Goal: Transaction & Acquisition: Purchase product/service

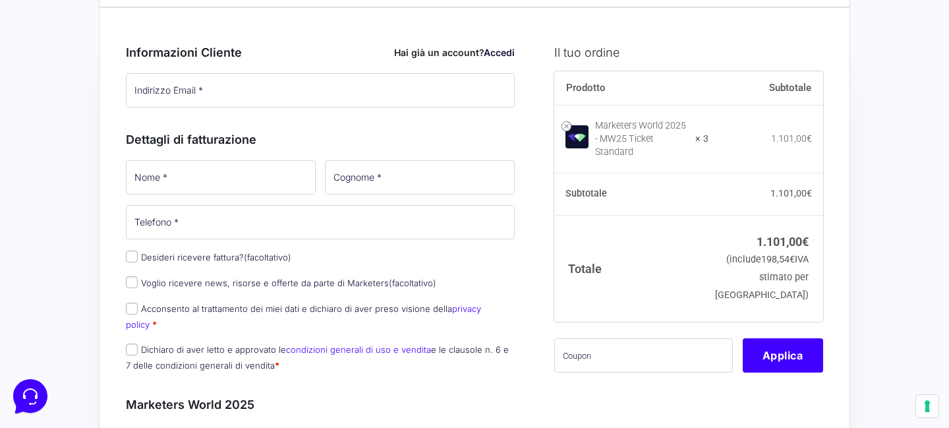
scroll to position [69, 0]
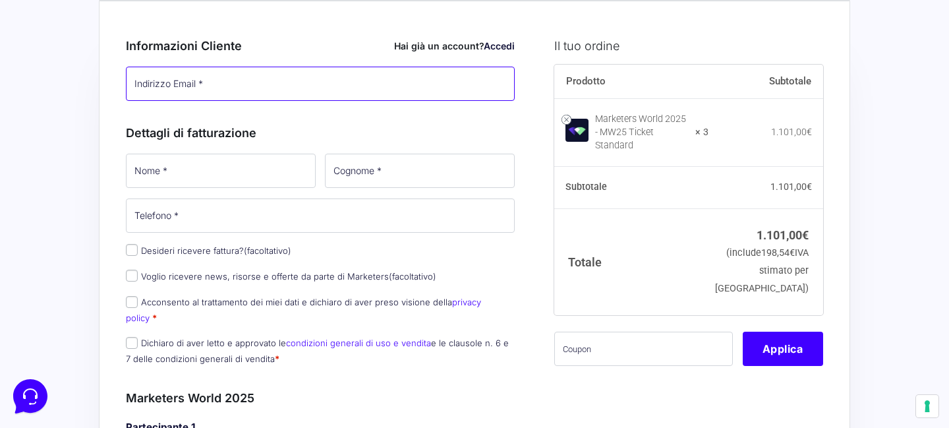
click at [287, 82] on input "Indirizzo Email *" at bounding box center [320, 84] width 389 height 34
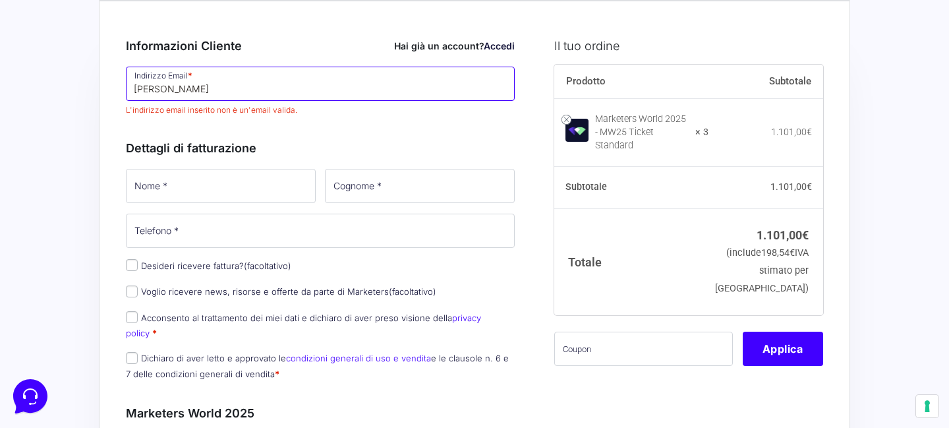
type input "[PERSON_NAME][EMAIL_ADDRESS][DOMAIN_NAME]"
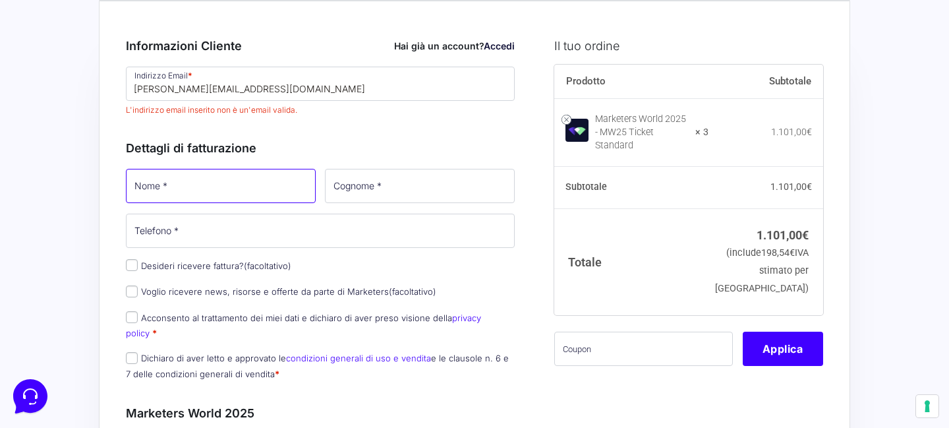
type input "[PERSON_NAME]"
type input "gazzaniga"
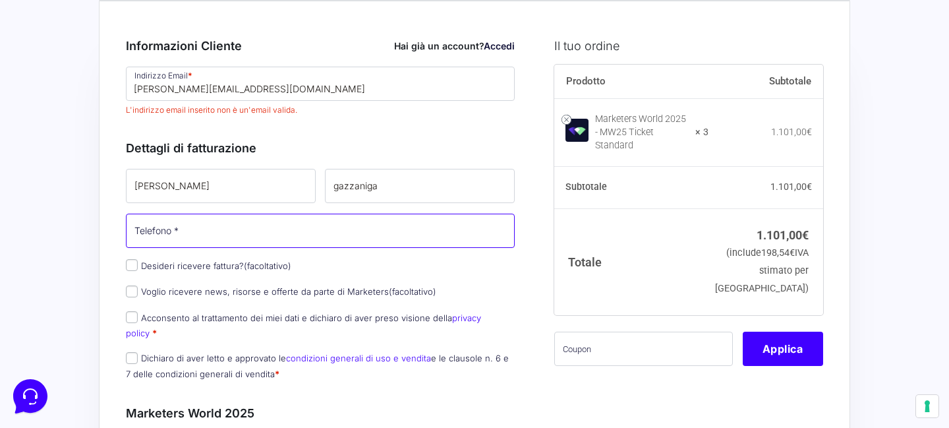
type input "[PHONE_NUMBER]"
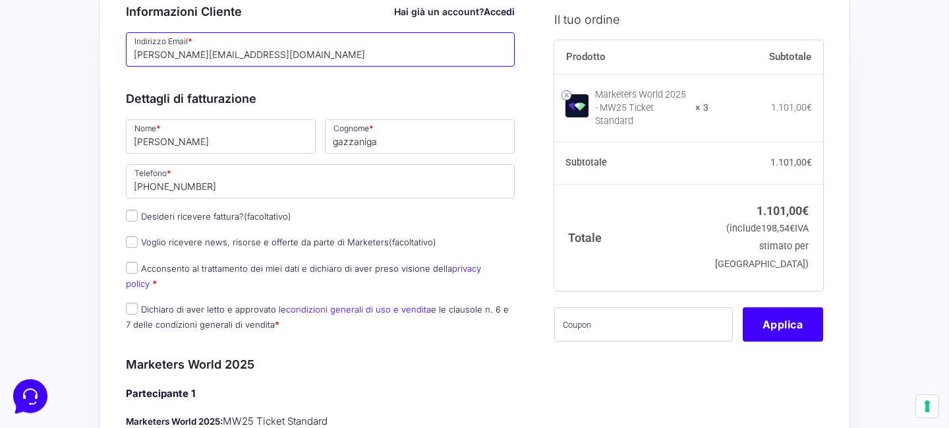
scroll to position [107, 0]
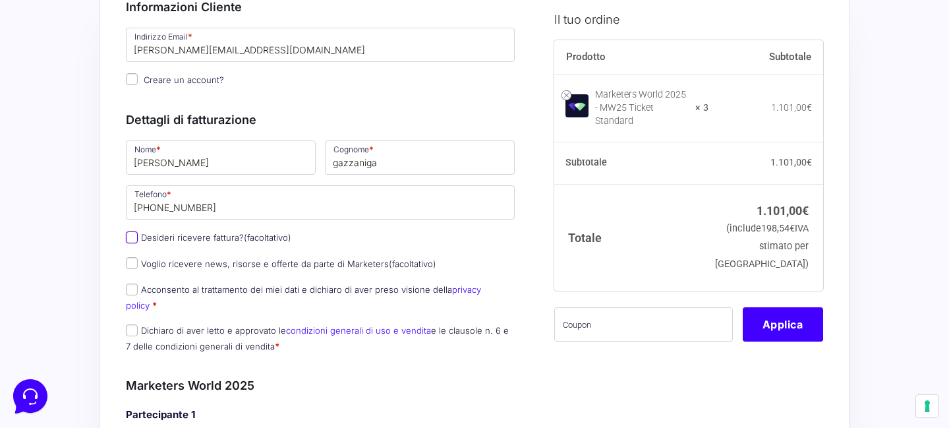
click at [132, 235] on input "Desideri ricevere fattura? (facoltativo)" at bounding box center [132, 237] width 12 height 12
checkbox input "true"
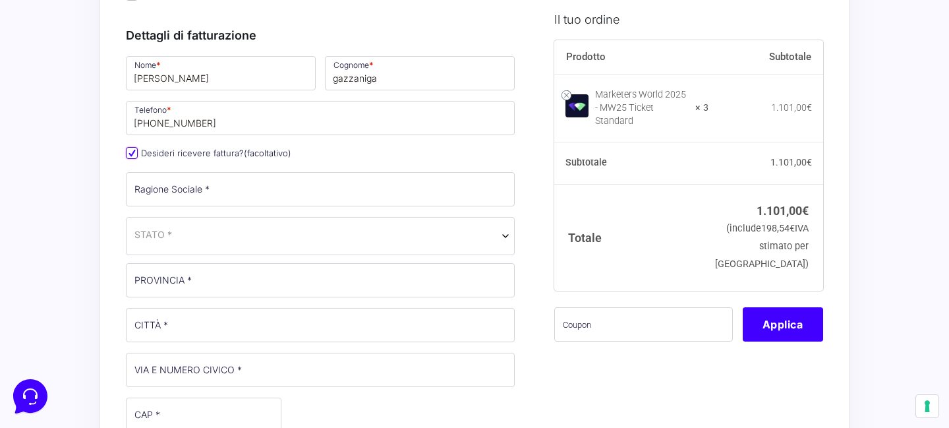
scroll to position [194, 0]
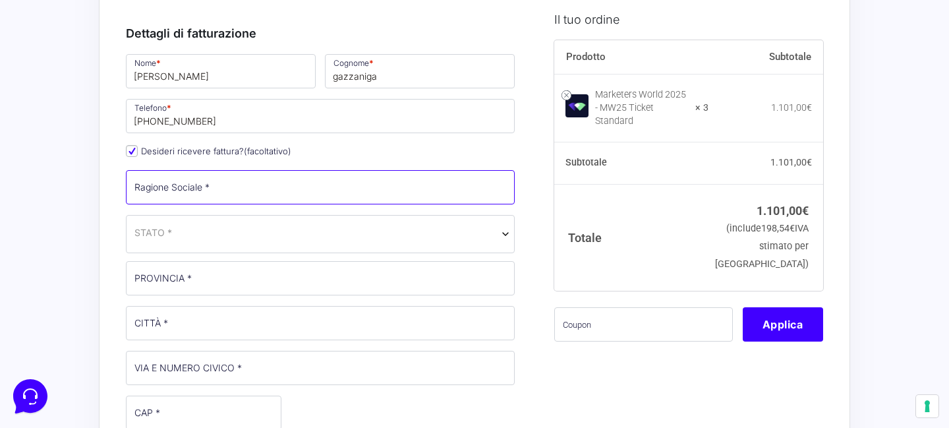
click at [240, 192] on input "Ragione Sociale *" at bounding box center [320, 187] width 389 height 34
type input "atipique di [PERSON_NAME]"
click at [219, 231] on span "STATO *" at bounding box center [320, 232] width 372 height 14
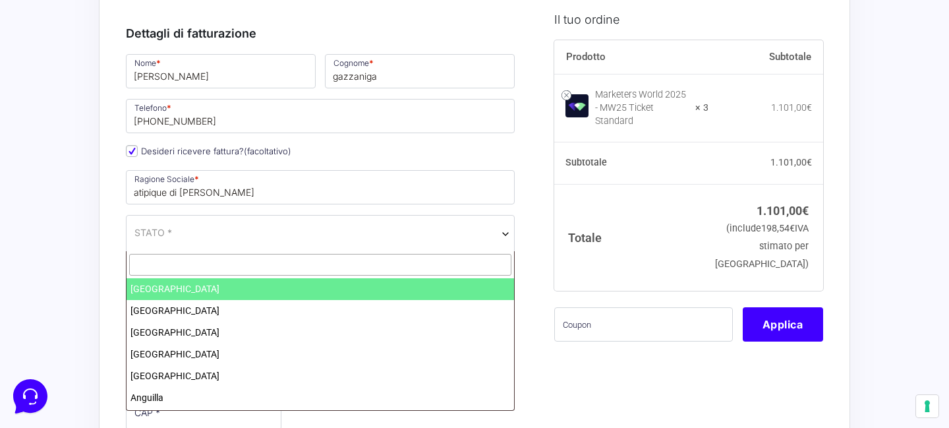
click at [184, 264] on input "text" at bounding box center [320, 265] width 382 height 22
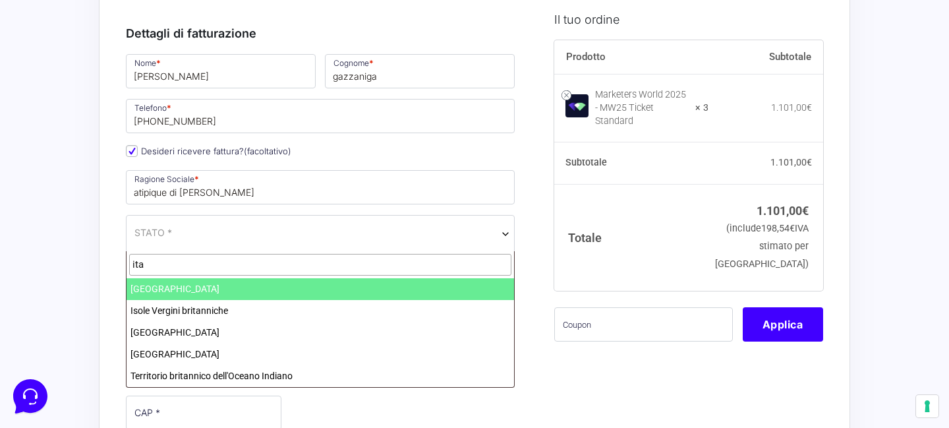
type input "ita"
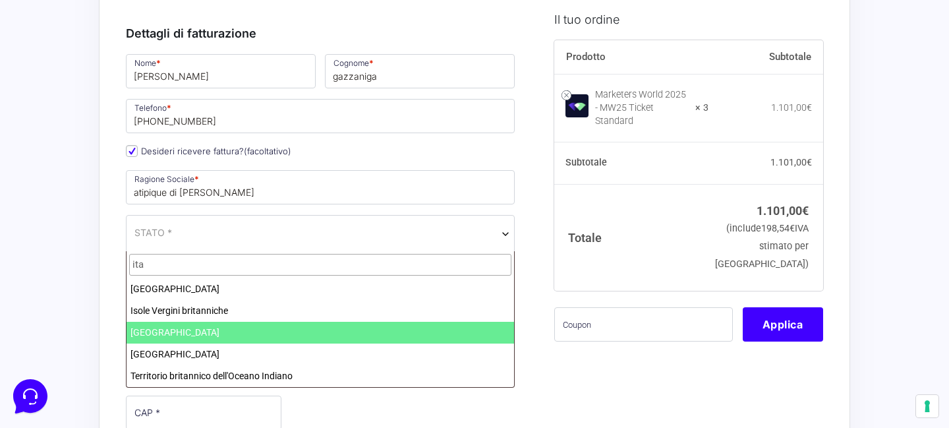
select select "IT"
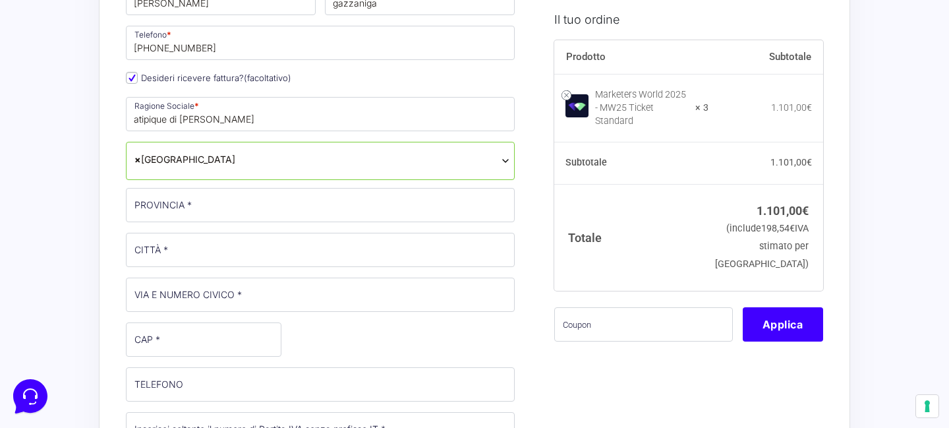
scroll to position [269, 0]
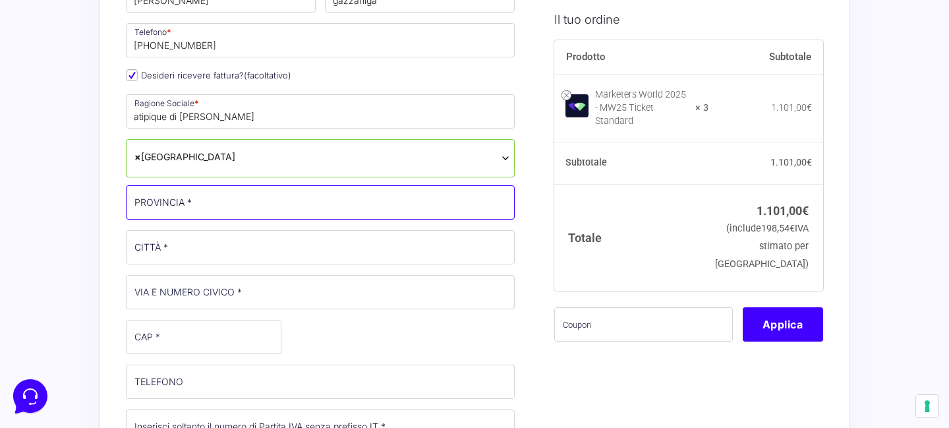
click at [198, 204] on input "PROVINCIA *" at bounding box center [320, 202] width 389 height 34
type input "[GEOGRAPHIC_DATA]"
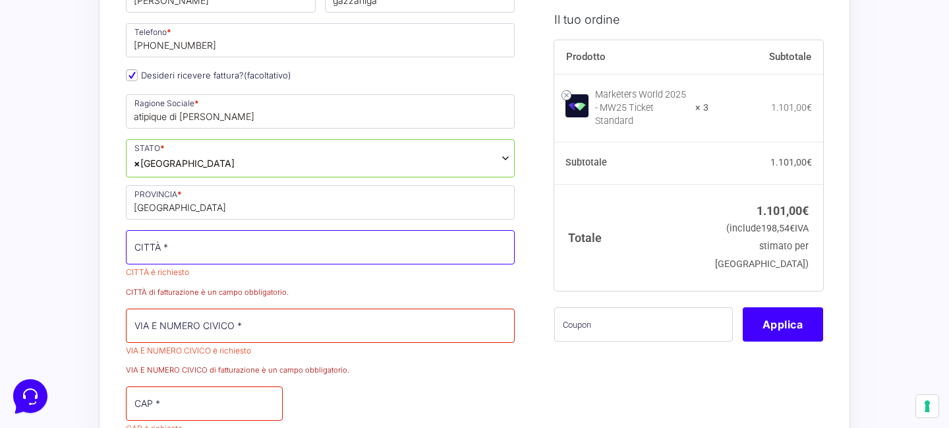
click at [186, 248] on input "CITTÀ *" at bounding box center [320, 247] width 389 height 34
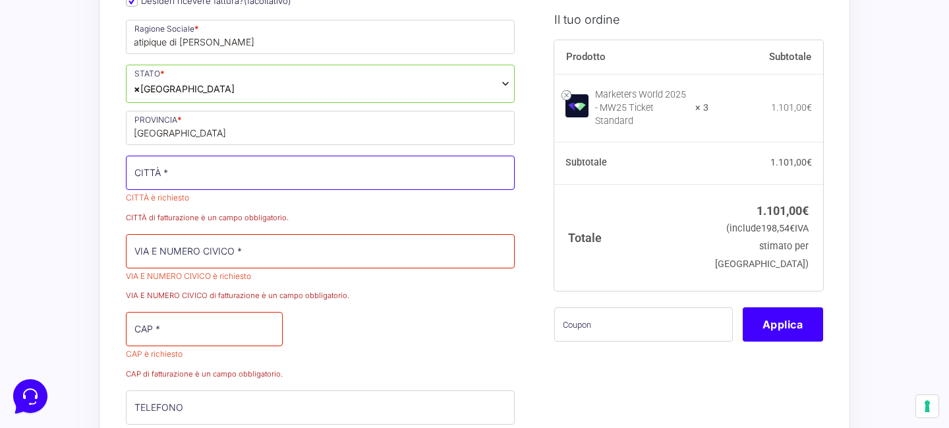
scroll to position [804, 0]
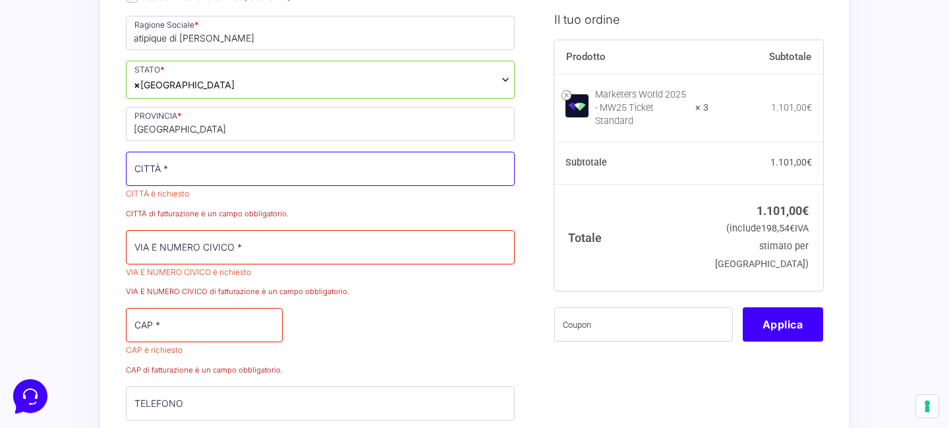
type input "c"
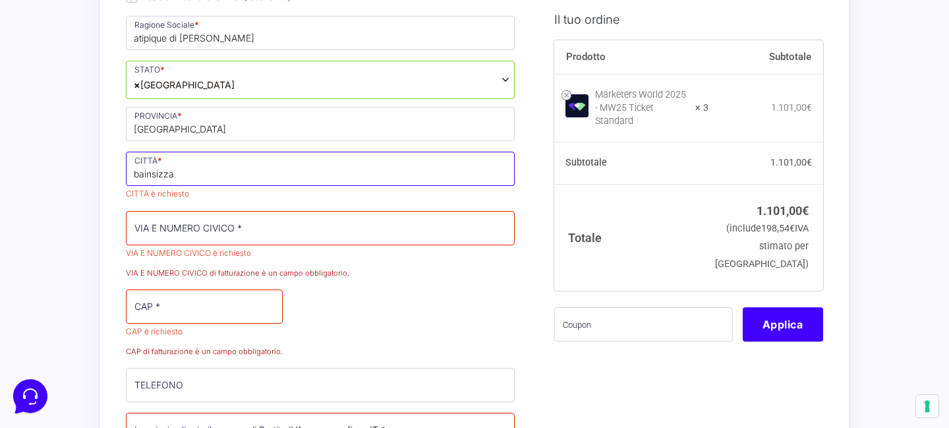
type input "bainsizza"
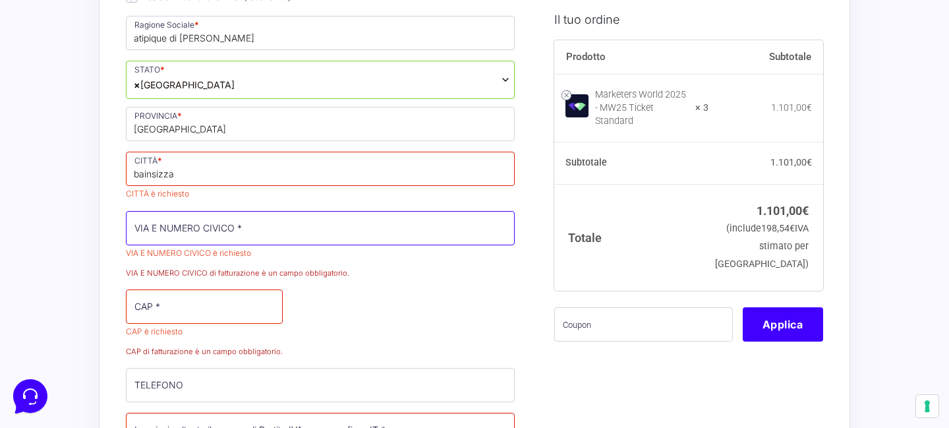
click at [199, 227] on input "VIA E NUMERO CIVICO *" at bounding box center [320, 228] width 389 height 34
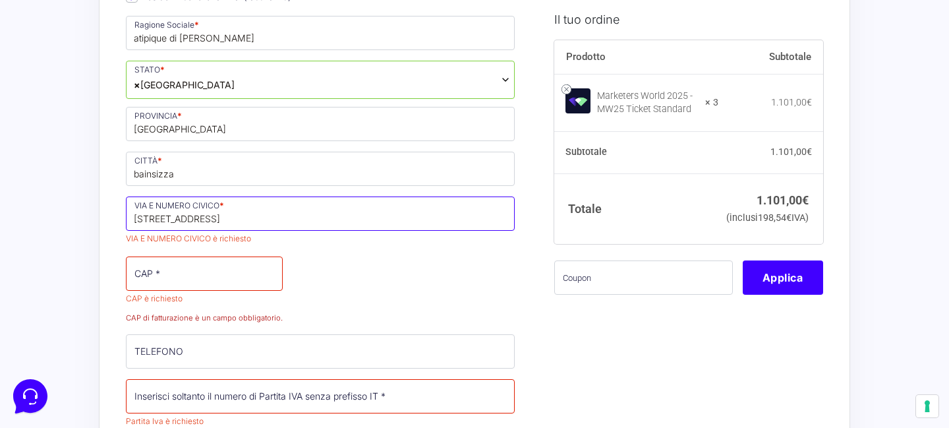
type input "[STREET_ADDRESS]"
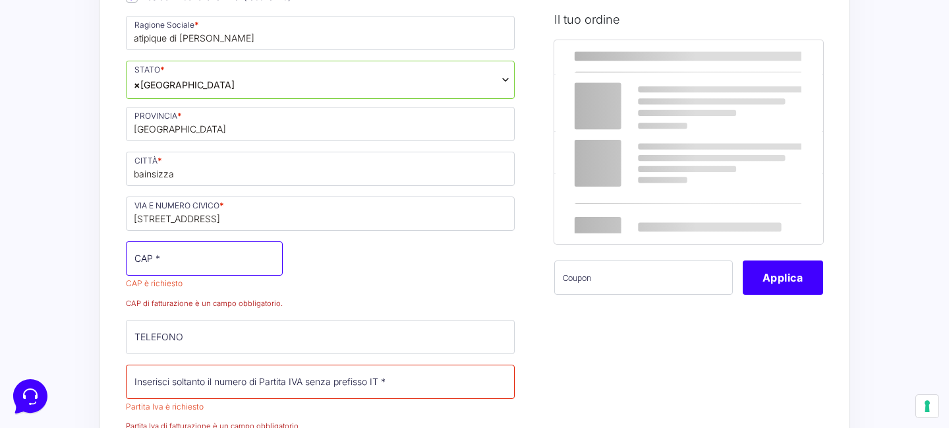
click at [183, 274] on input "CAP *" at bounding box center [204, 258] width 157 height 34
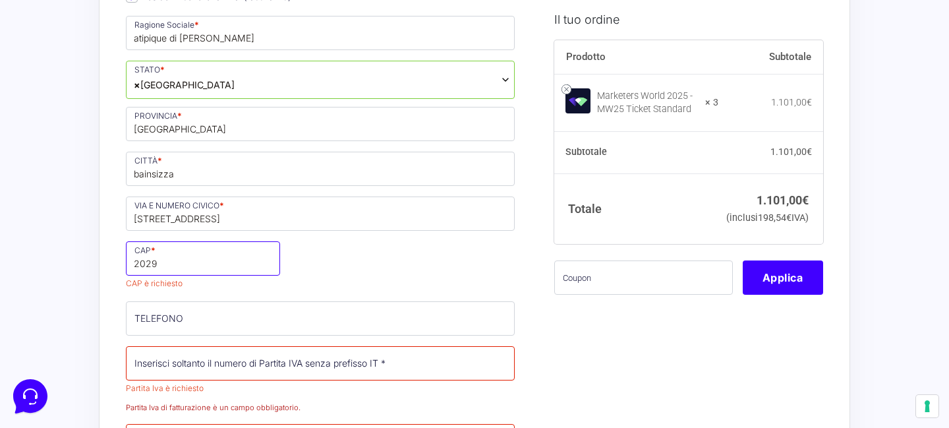
type input "2029"
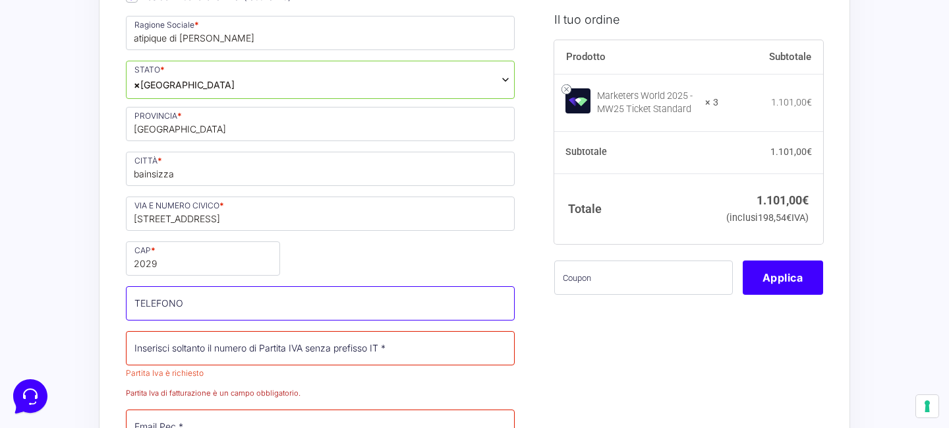
click at [212, 317] on input "TELEFONO (facoltativo)" at bounding box center [320, 303] width 389 height 34
type input "[PHONE_NUMBER]"
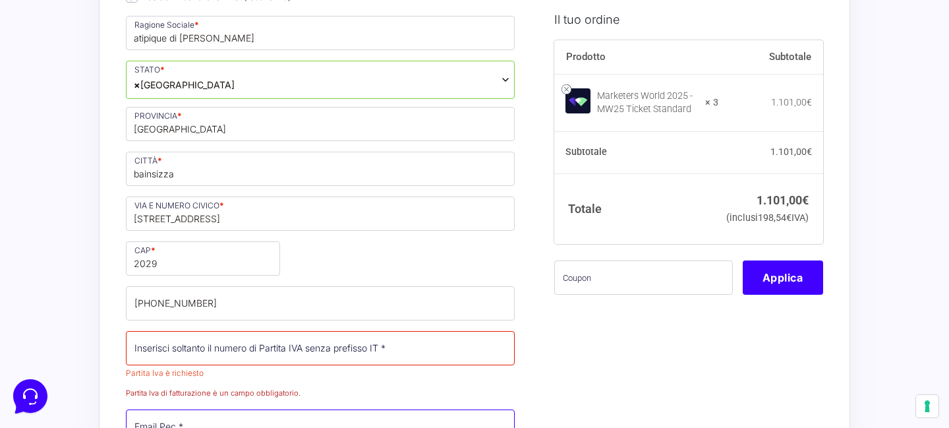
type input "[PERSON_NAME][EMAIL_ADDRESS][DOMAIN_NAME]"
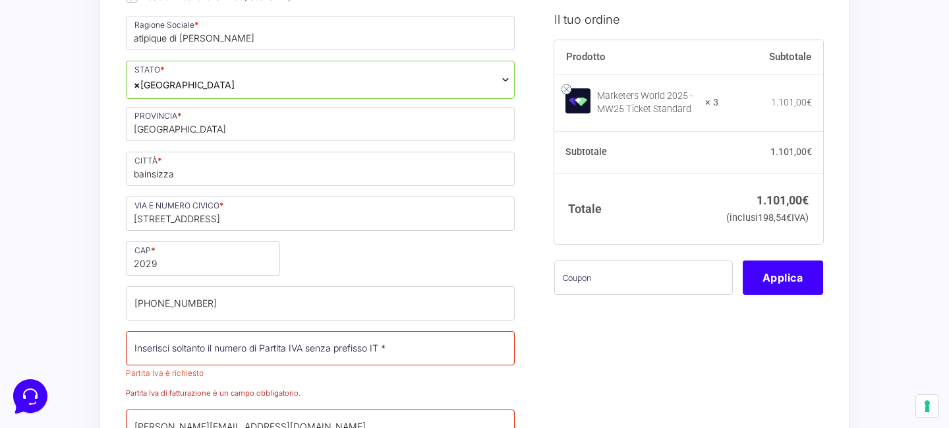
type input "[PERSON_NAME]"
type input "gazzaniga"
type input "[PERSON_NAME][EMAIL_ADDRESS][DOMAIN_NAME]"
type input "[PERSON_NAME]"
type input "gazzaniga"
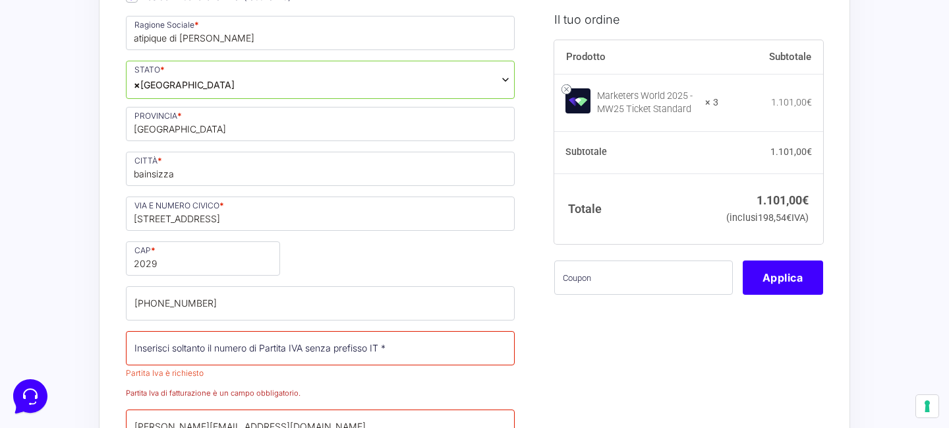
type input "[PERSON_NAME][EMAIL_ADDRESS][DOMAIN_NAME]"
type input "[PERSON_NAME]"
type input "gazzaniga"
type input "[PERSON_NAME][EMAIL_ADDRESS][DOMAIN_NAME]"
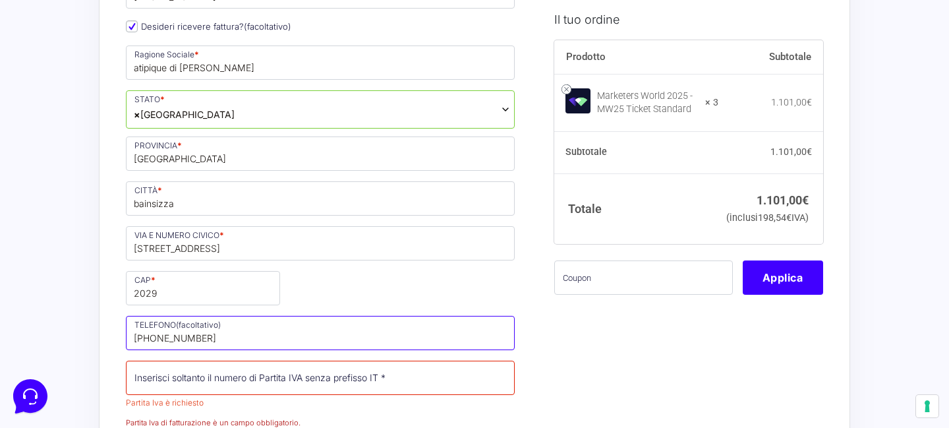
scroll to position [775, 0]
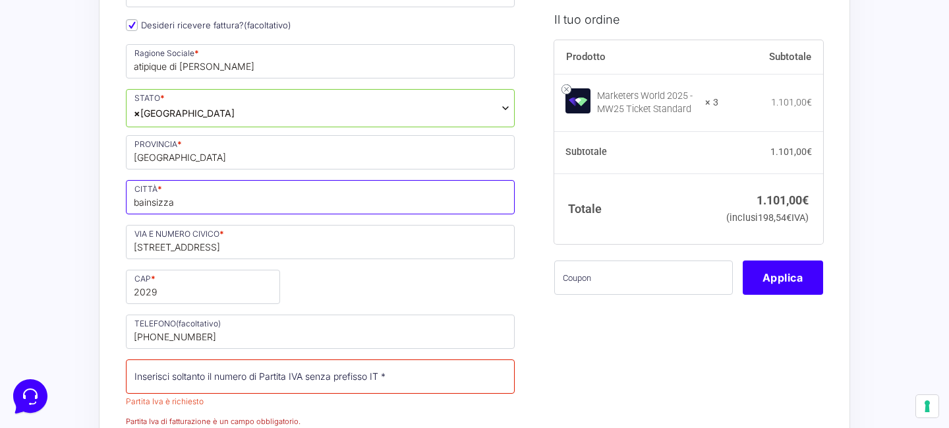
drag, startPoint x: 198, startPoint y: 206, endPoint x: 43, endPoint y: 208, distance: 154.8
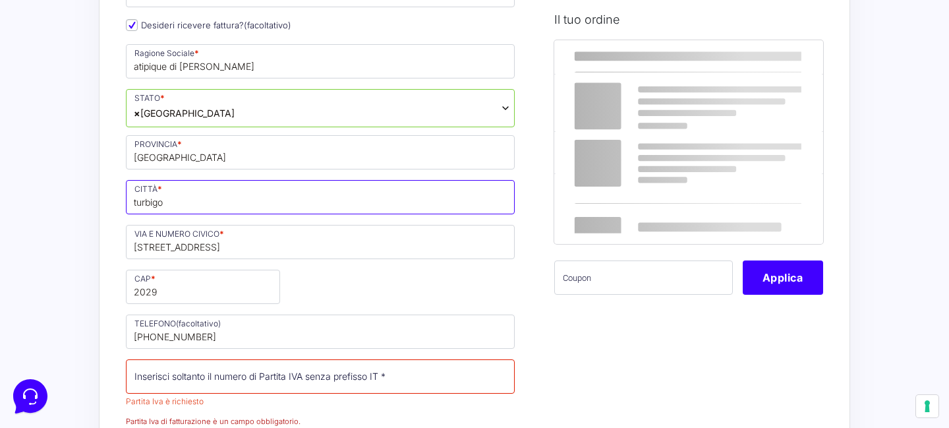
type input "turbigo"
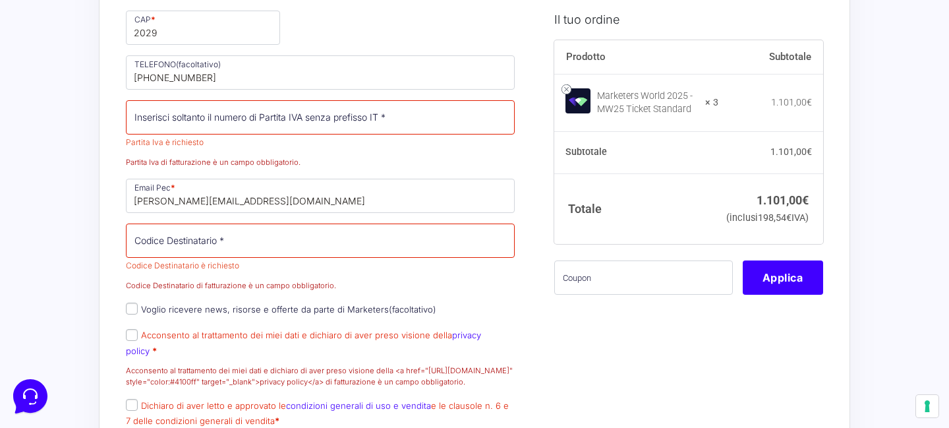
scroll to position [1035, 0]
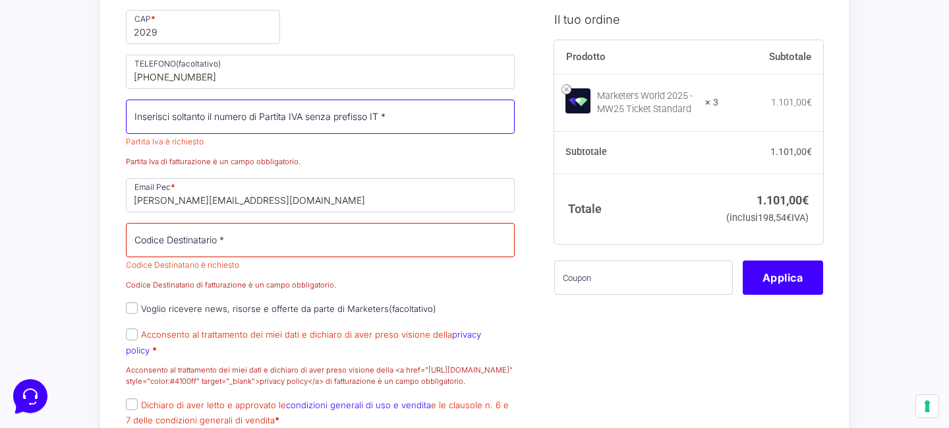
click at [213, 119] on input "Partita Iva *" at bounding box center [320, 116] width 389 height 34
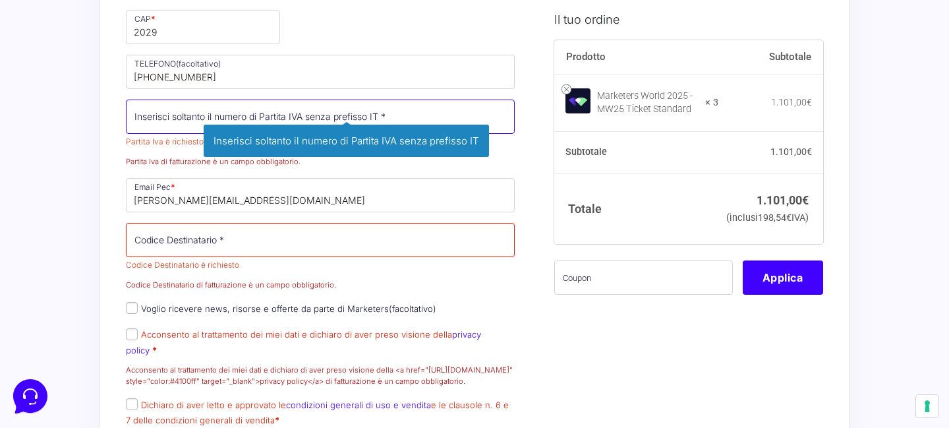
paste input "07751740965"
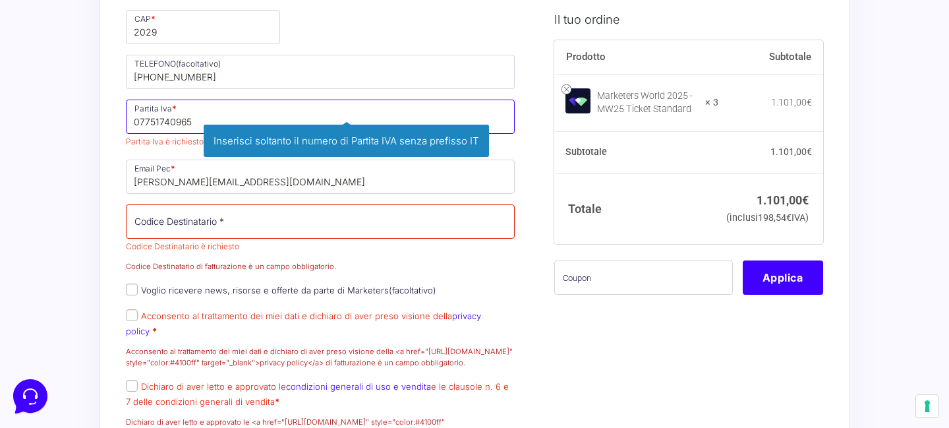
type input "07751740965"
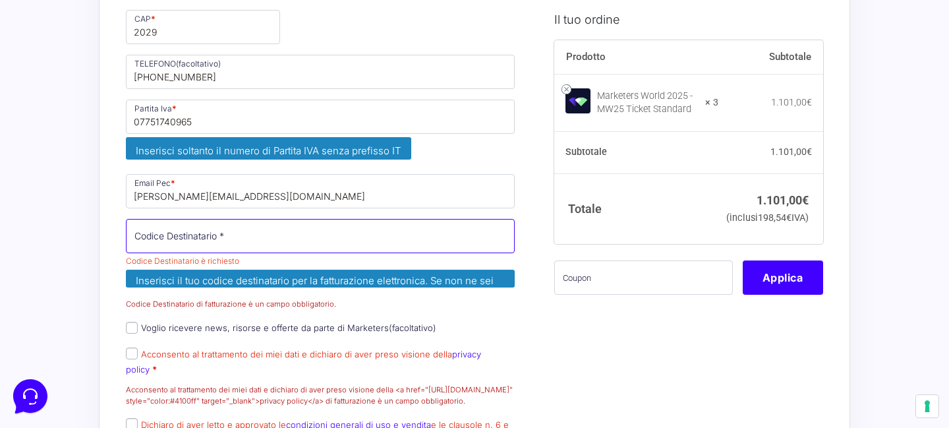
click at [236, 220] on input "Codice Destinatario *" at bounding box center [320, 236] width 389 height 34
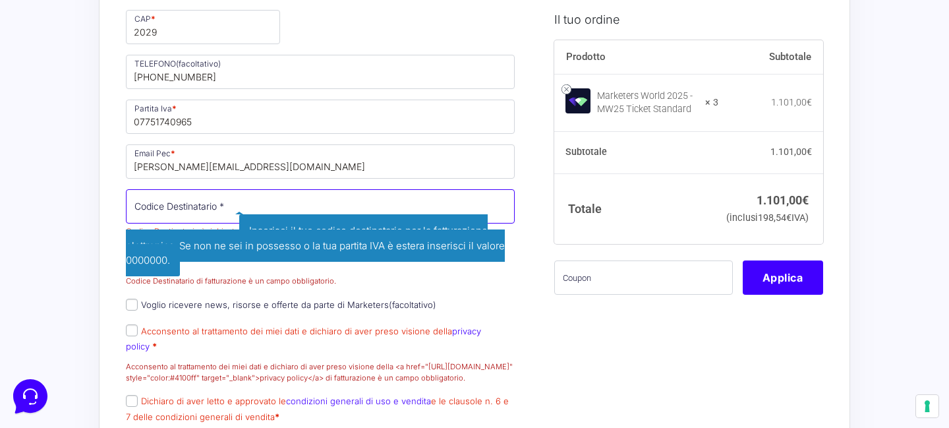
paste input "USAL8PV"
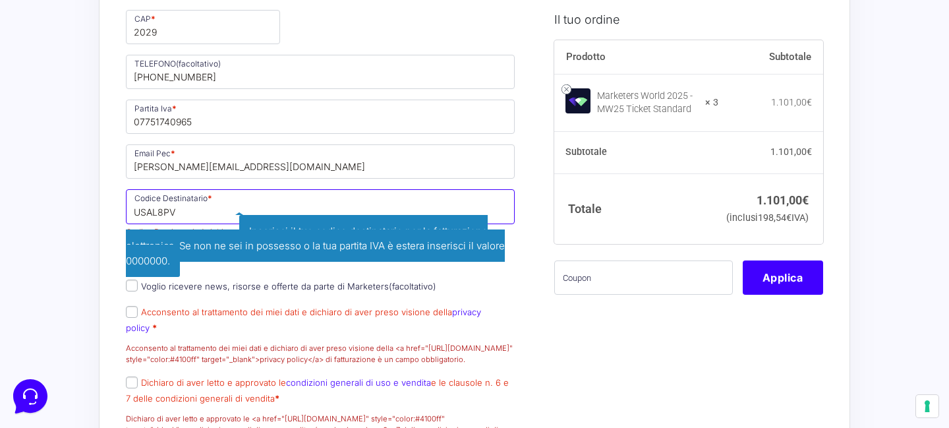
type input "USAL8PV"
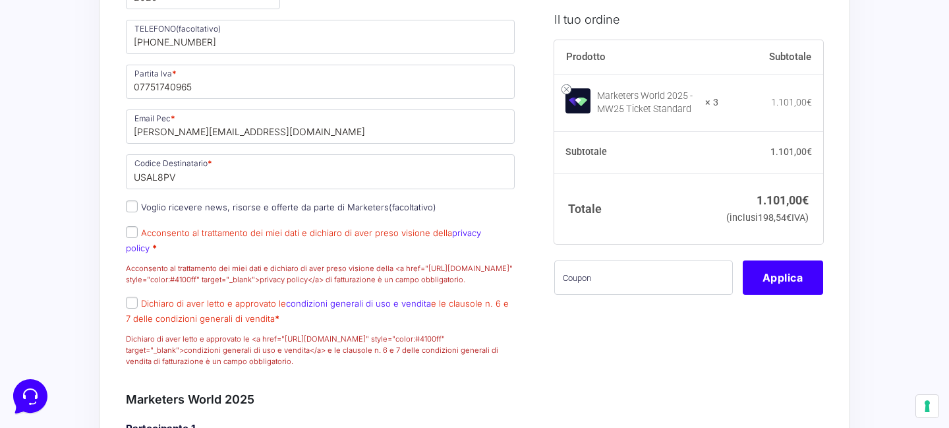
scroll to position [1071, 0]
click at [131, 231] on input "Acconsento al trattamento dei miei dati e dichiaro di aver preso visione della …" at bounding box center [132, 231] width 12 height 12
checkbox input "true"
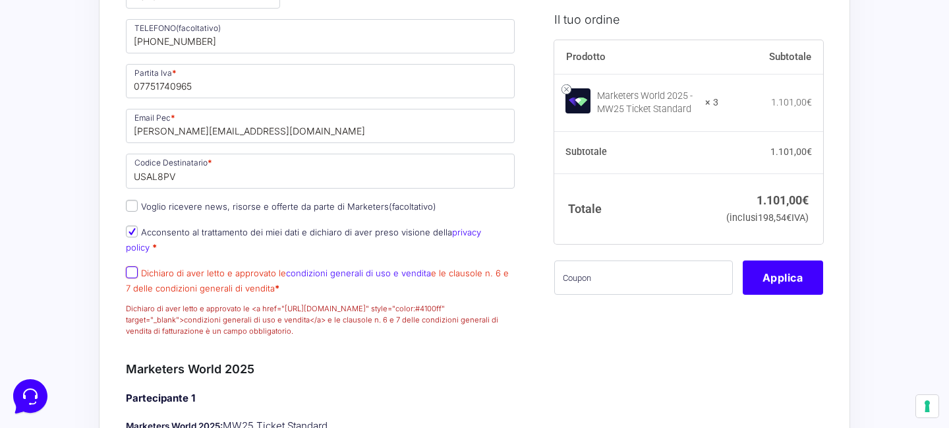
click at [127, 266] on input "Dichiaro di aver letto e approvato le condizioni generali di uso e vendita e le…" at bounding box center [132, 272] width 12 height 12
checkbox input "true"
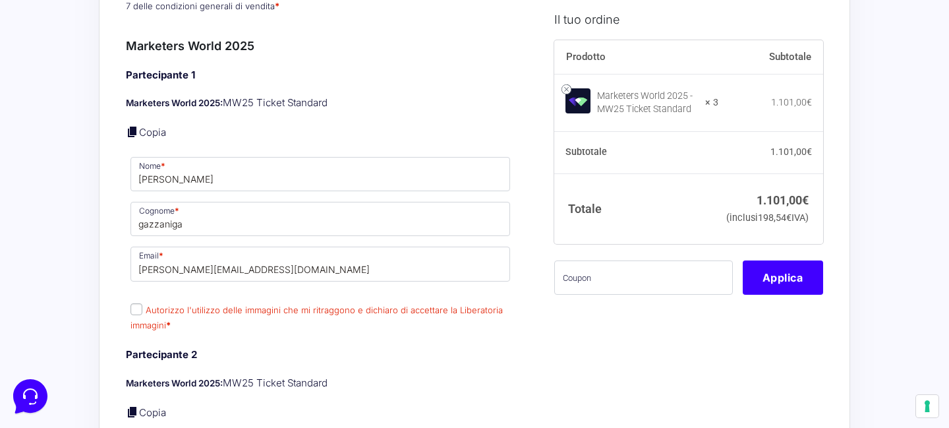
scroll to position [1353, 0]
click at [137, 302] on input "Autorizzo l'utilizzo delle immagini che mi ritraggono e dichiaro di accettare l…" at bounding box center [136, 308] width 12 height 12
checkbox input "true"
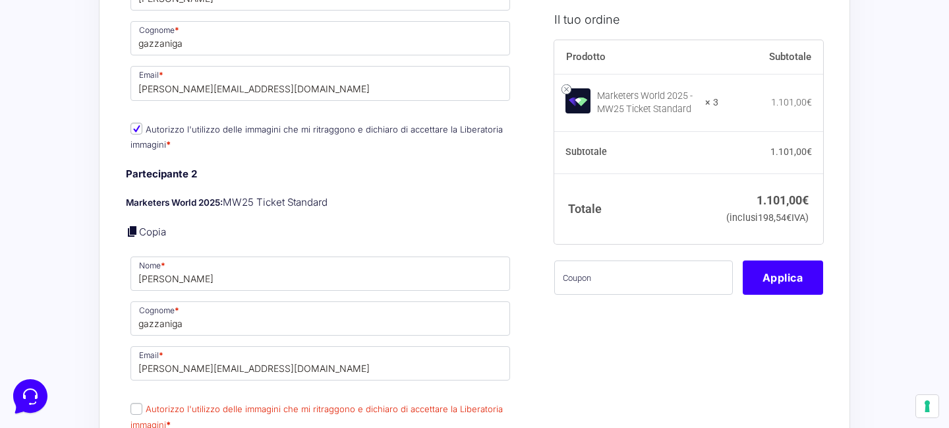
scroll to position [1534, 0]
drag, startPoint x: 176, startPoint y: 267, endPoint x: 69, endPoint y: 266, distance: 107.4
click at [69, 266] on div "Acquisti Protetti Reso Gratuito Pagamenti Flessibili Riepilogo Ordine 1.101,00 …" at bounding box center [474, 48] width 949 height 3165
type input "irene romorini"
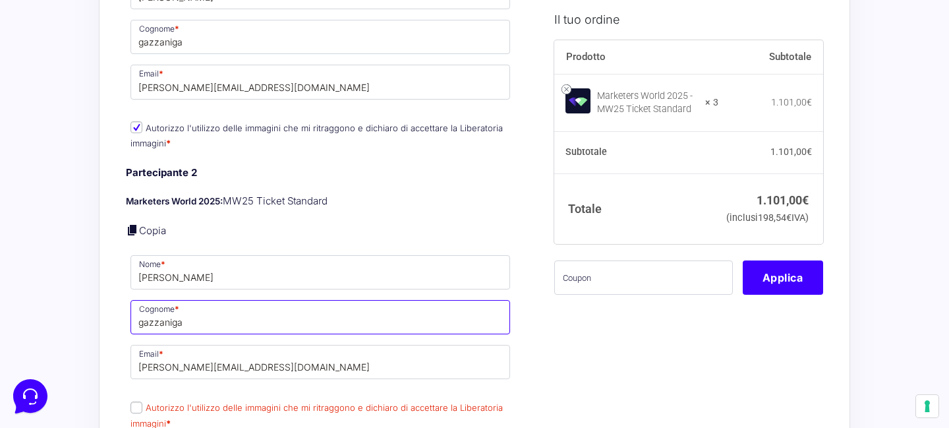
drag, startPoint x: 194, startPoint y: 313, endPoint x: 101, endPoint y: 306, distance: 93.2
click at [101, 306] on div "Riepilogo Ordine 1.101,00 € Prodotto Subtotale Marketers World 2025 - MW25 Tick…" at bounding box center [474, 48] width 751 height 3027
type input "romorini"
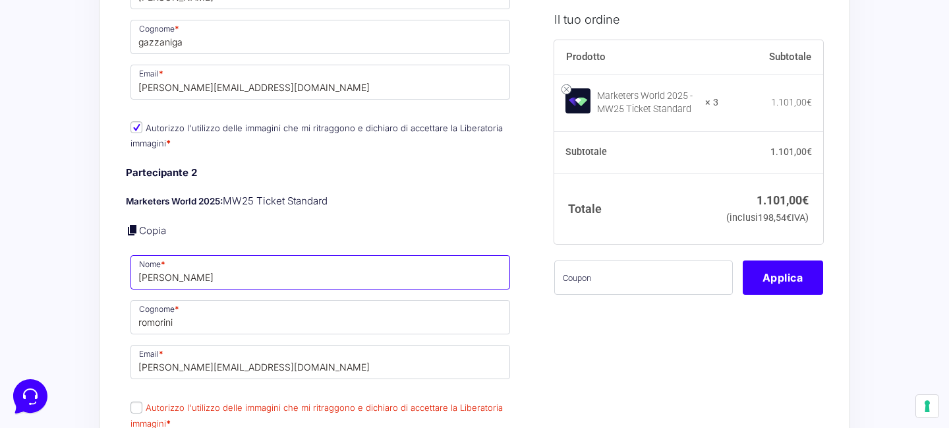
drag, startPoint x: 213, startPoint y: 262, endPoint x: 163, endPoint y: 264, distance: 50.8
click at [163, 264] on input "irene romorini" at bounding box center [320, 272] width 380 height 34
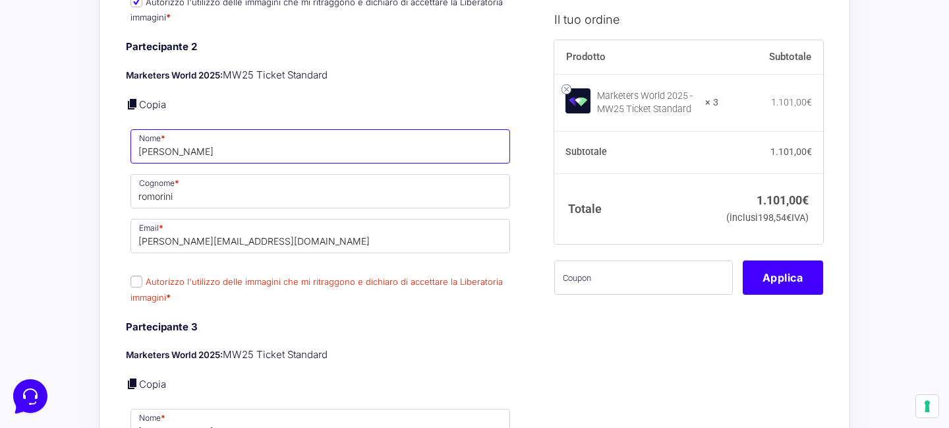
scroll to position [1663, 0]
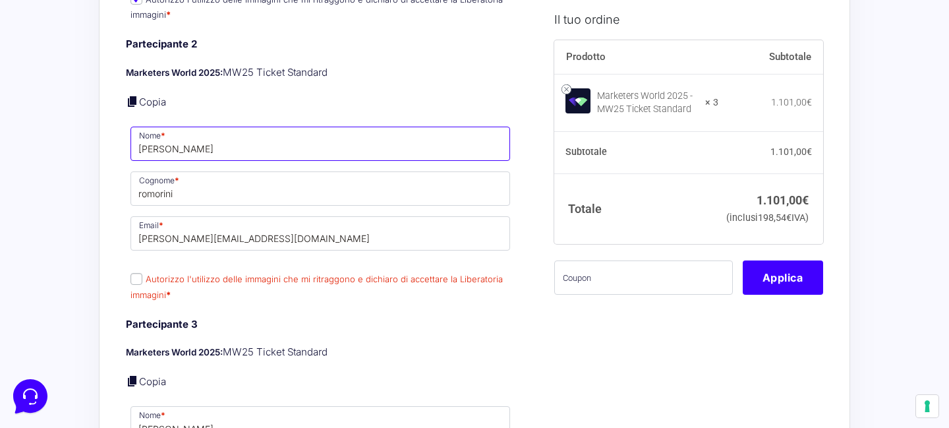
type input "irene"
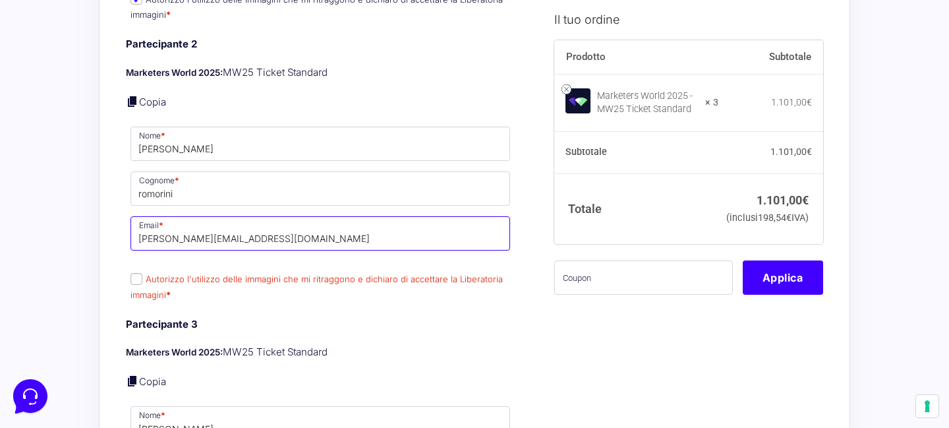
drag, startPoint x: 213, startPoint y: 225, endPoint x: 125, endPoint y: 221, distance: 88.4
type input "irene@atipique.it"
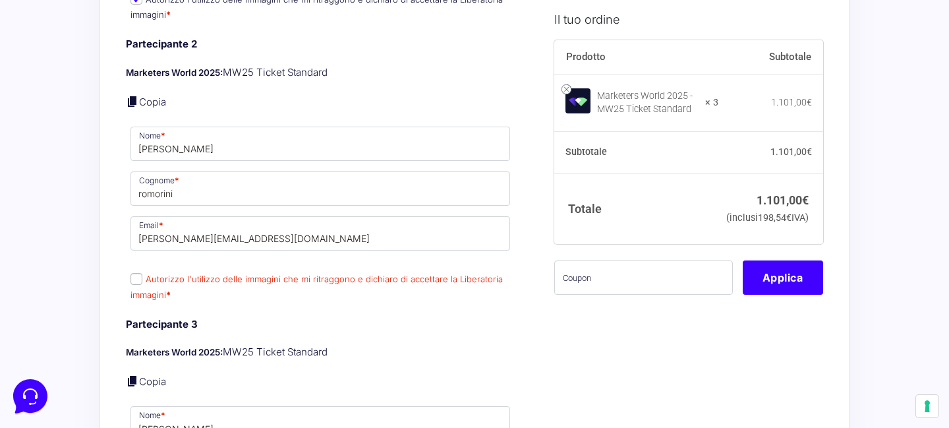
click at [142, 273] on label "Autorizzo l'utilizzo delle immagini che mi ritraggono e dichiaro di accettare l…" at bounding box center [316, 286] width 372 height 26
click at [142, 273] on input "Autorizzo l'utilizzo delle immagini che mi ritraggono e dichiaro di accettare l…" at bounding box center [136, 279] width 12 height 12
checkbox input "true"
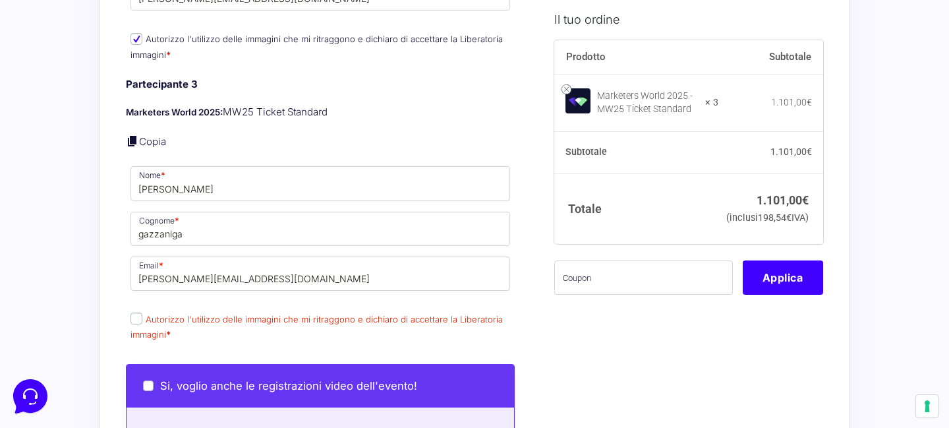
scroll to position [1884, 0]
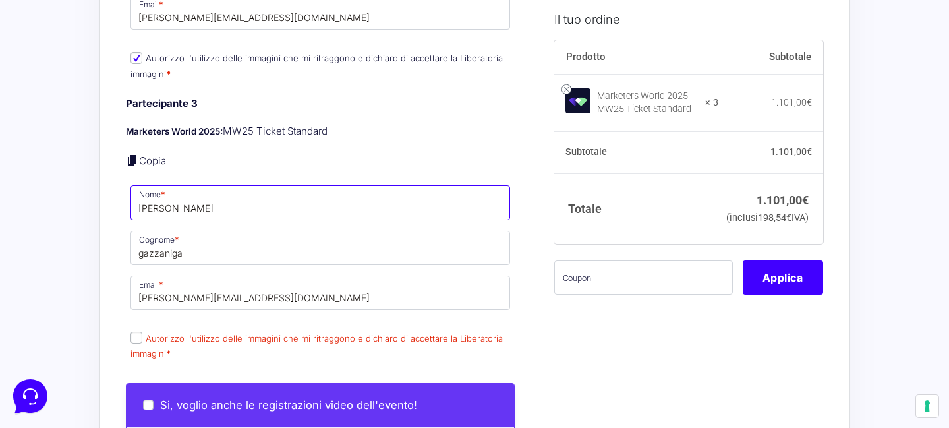
drag, startPoint x: 197, startPoint y: 189, endPoint x: 52, endPoint y: 191, distance: 145.0
type input "silvia"
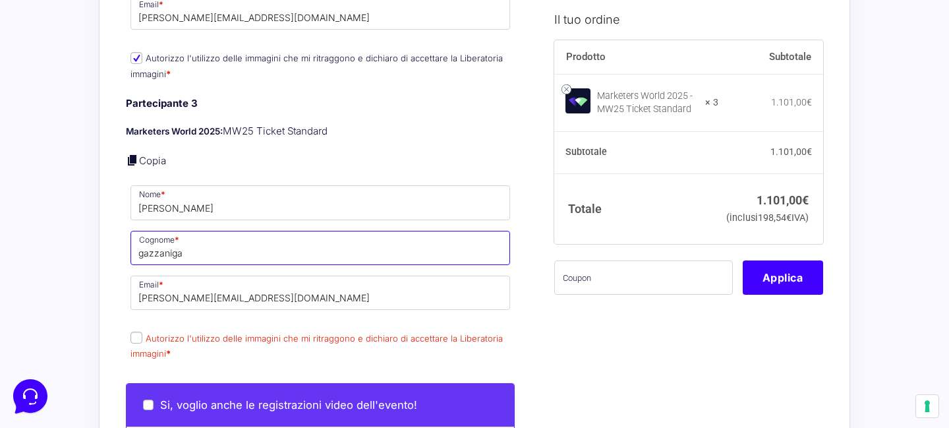
drag, startPoint x: 199, startPoint y: 239, endPoint x: 99, endPoint y: 234, distance: 99.6
type input "merlo"
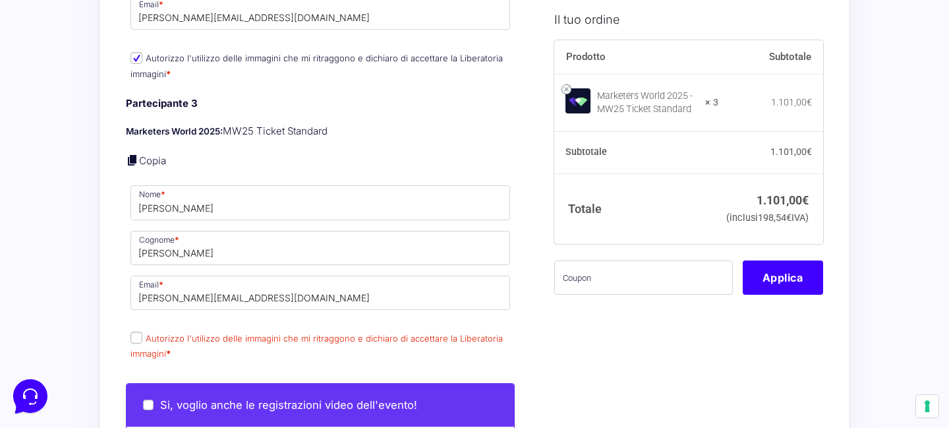
click at [135, 331] on input "Autorizzo l'utilizzo delle immagini che mi ritraggono e dichiaro di accettare l…" at bounding box center [136, 337] width 12 height 12
checkbox input "true"
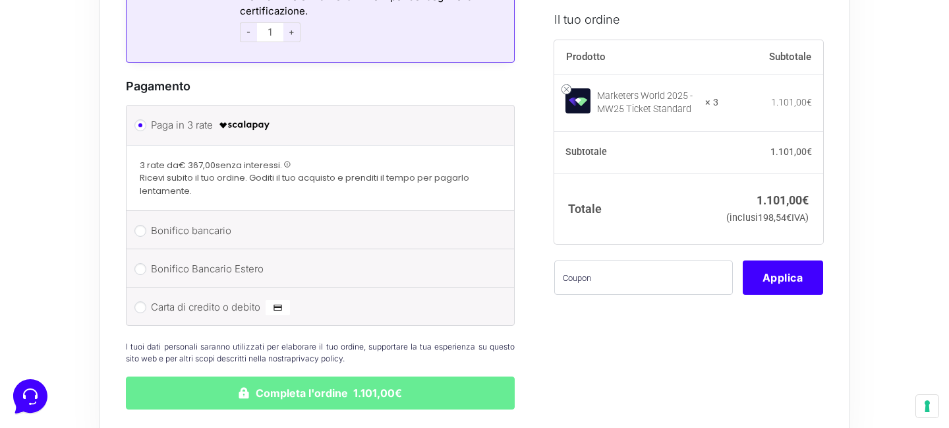
scroll to position [2655, 0]
click at [140, 300] on input "Carta di credito o debito" at bounding box center [140, 306] width 12 height 12
radio input "true"
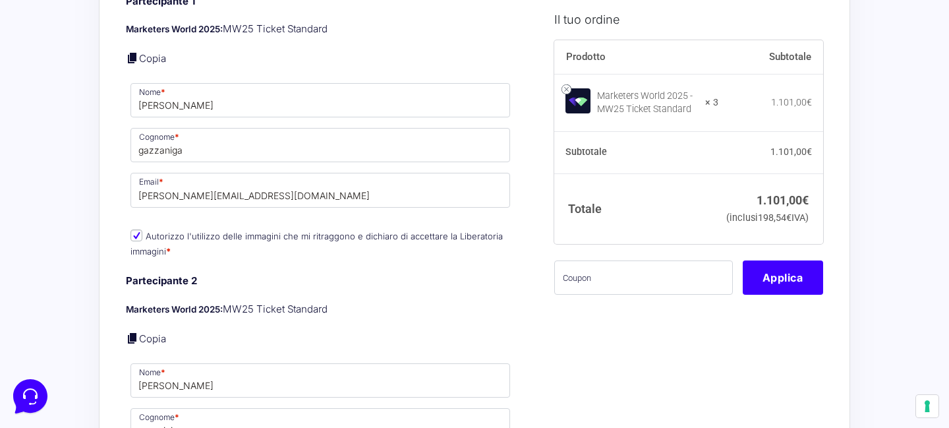
scroll to position [1422, 0]
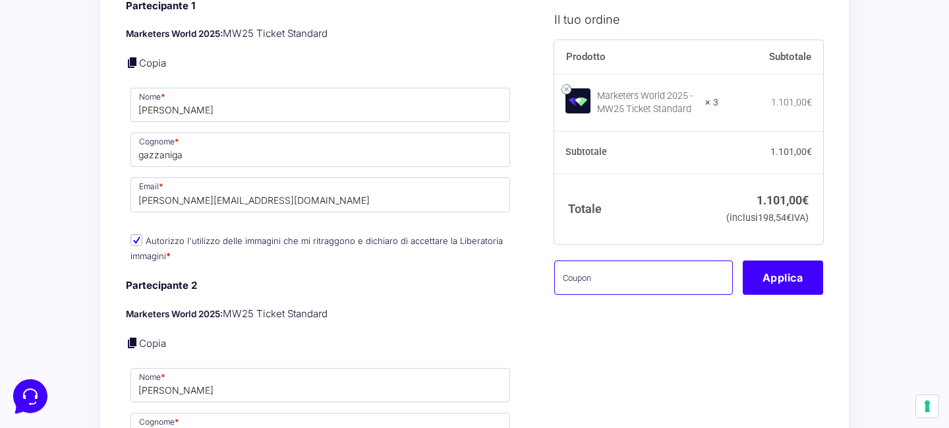
click at [586, 295] on input "text" at bounding box center [643, 277] width 179 height 34
paste input "4Q3E4STU"
type input "4Q3E4STU"
click at [797, 295] on button "Applica" at bounding box center [783, 277] width 80 height 34
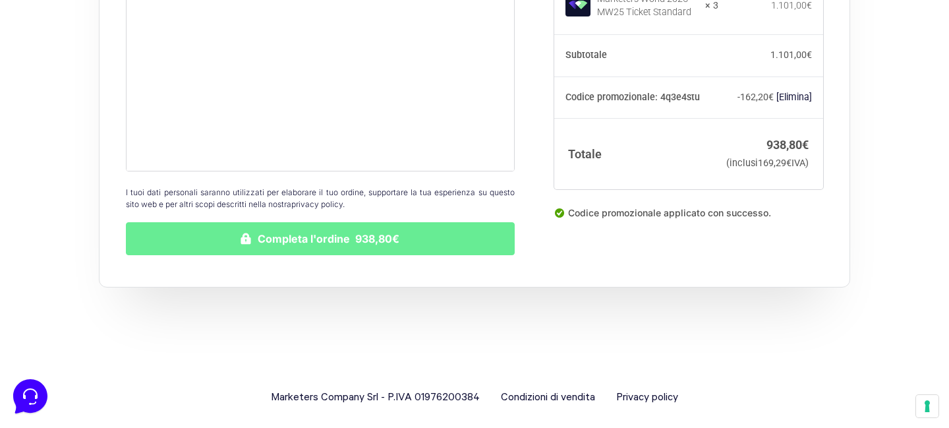
scroll to position [2913, 0]
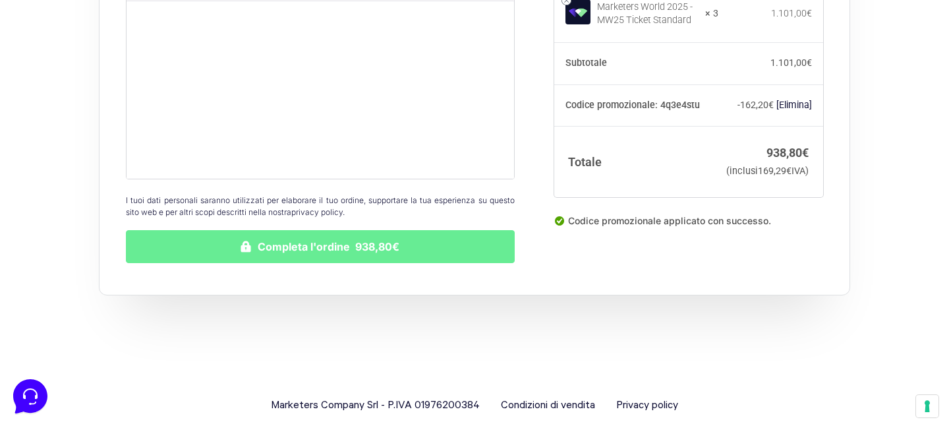
click at [457, 236] on button "Completa l'ordine 938,80€" at bounding box center [320, 246] width 389 height 33
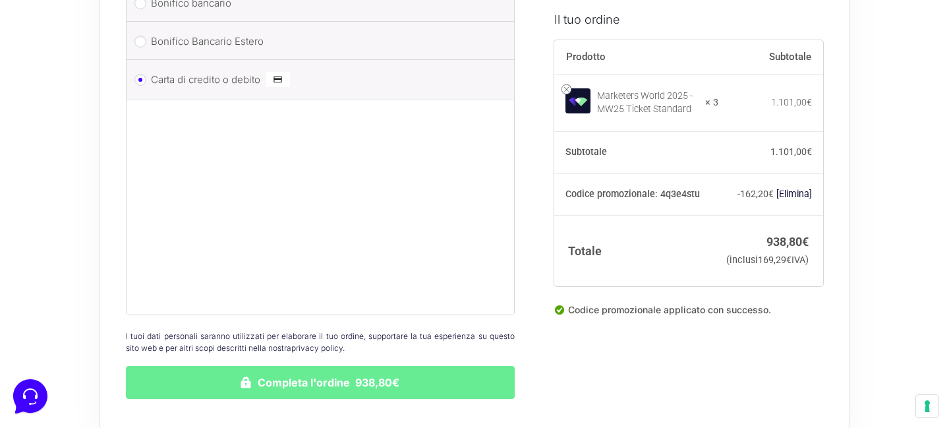
scroll to position [2883, 0]
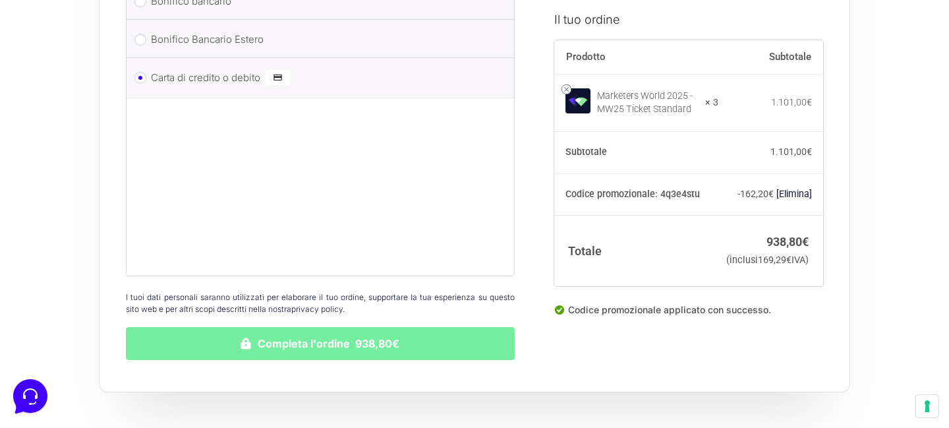
click at [389, 327] on button "Completa l'ordine 938,80€" at bounding box center [320, 343] width 389 height 33
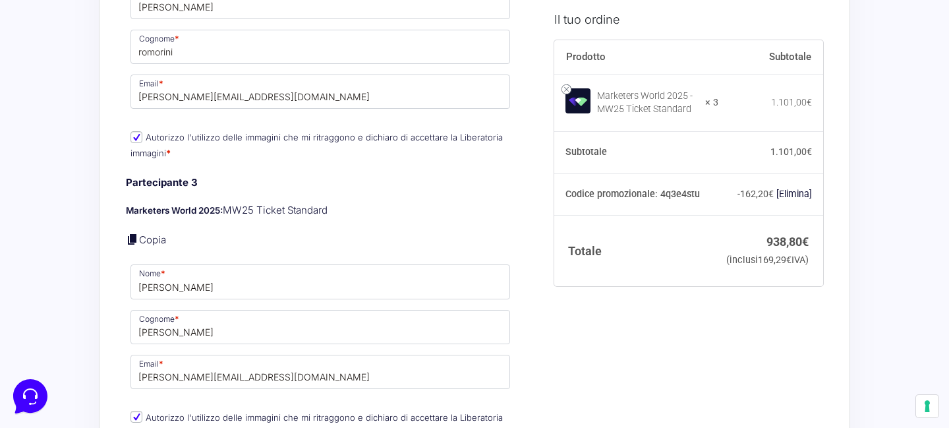
scroll to position [1422, 0]
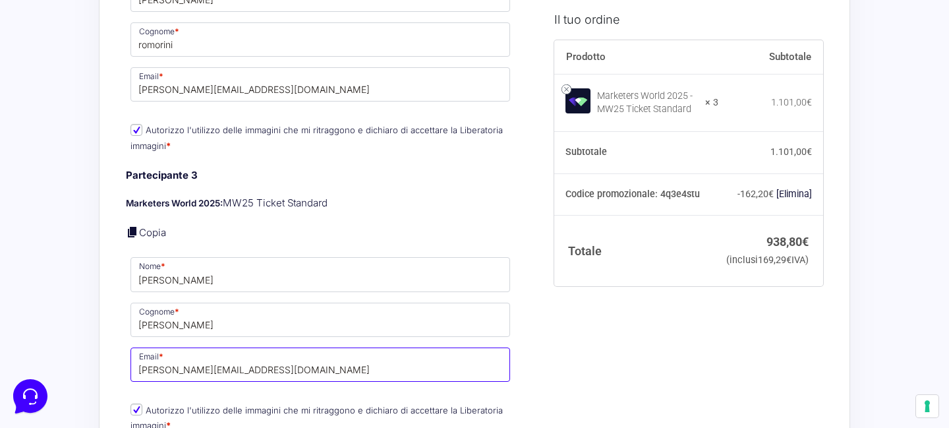
click at [156, 356] on input "[PERSON_NAME][EMAIL_ADDRESS][DOMAIN_NAME]" at bounding box center [320, 364] width 380 height 34
drag, startPoint x: 156, startPoint y: 356, endPoint x: 121, endPoint y: 354, distance: 35.0
click at [121, 354] on div "Riepilogo Ordine 938,80 € Prodotto Subtotale Marketers World 2025 - MW25 Ticket…" at bounding box center [474, 22] width 751 height 2750
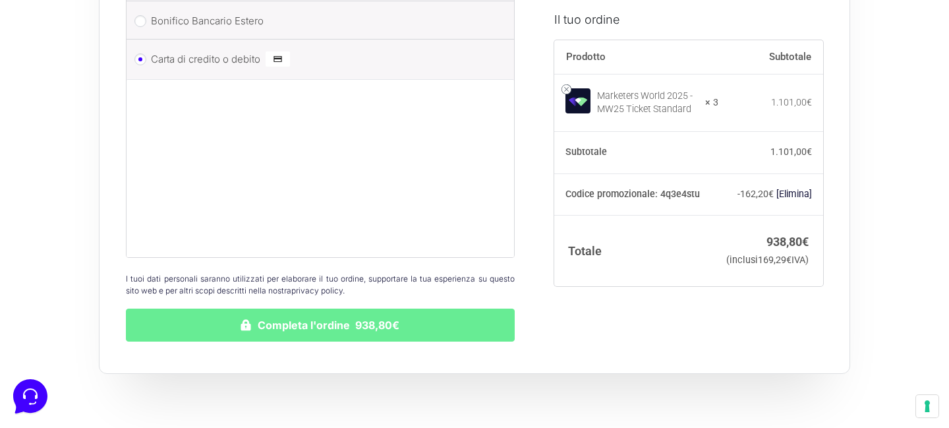
scroll to position [2447, 0]
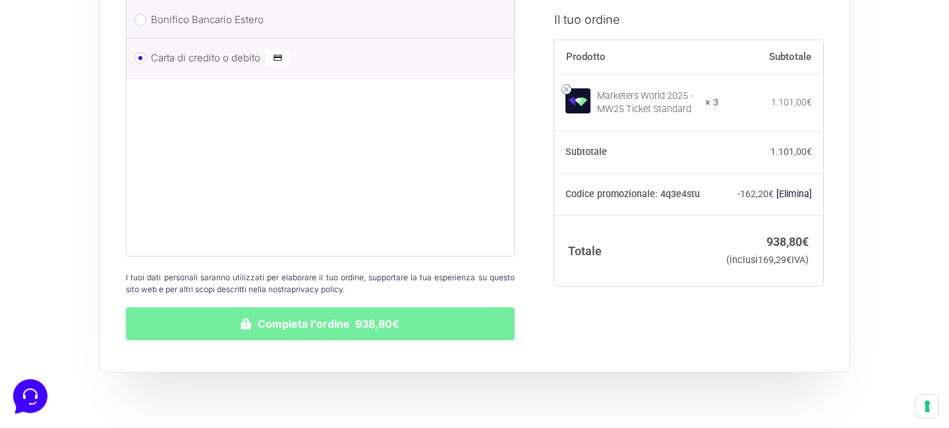
type input "silvia@atipique.it"
click at [235, 312] on button "Completa l'ordine 938,80€" at bounding box center [320, 323] width 389 height 33
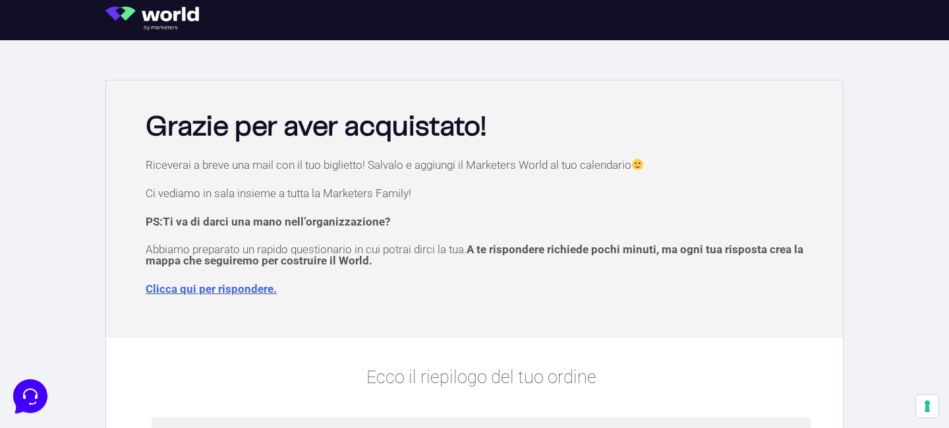
click at [164, 22] on img at bounding box center [156, 19] width 103 height 24
click at [121, 14] on img at bounding box center [156, 19] width 103 height 24
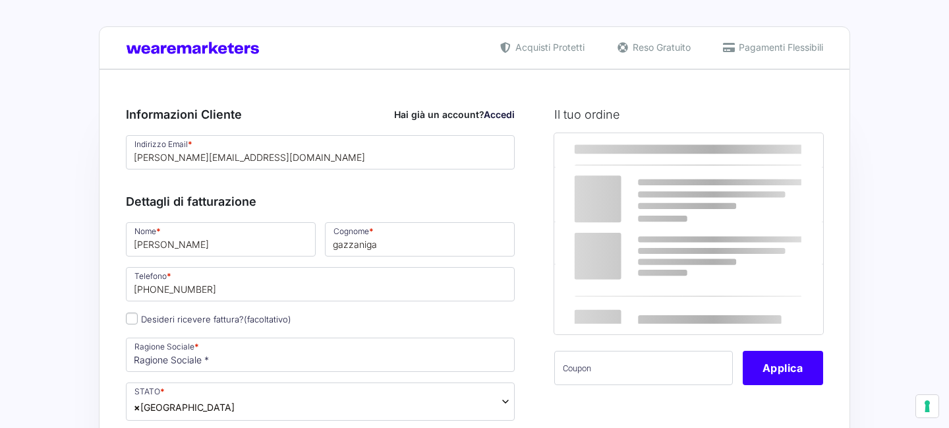
select select
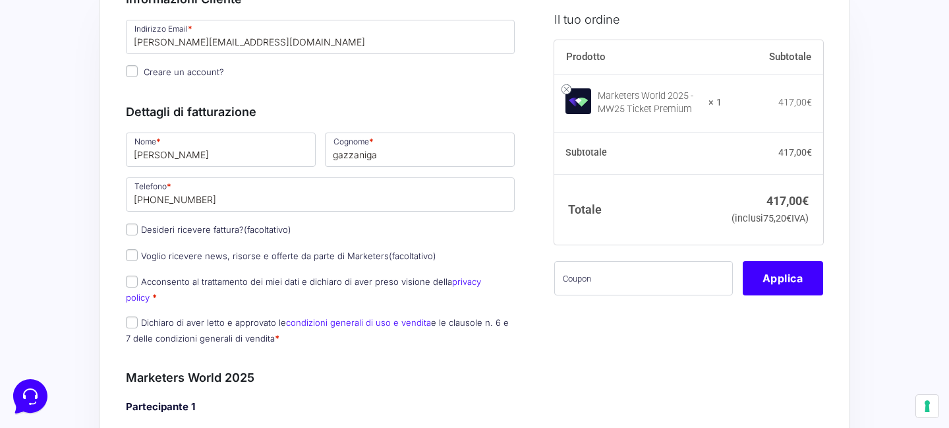
scroll to position [116, 0]
click at [226, 228] on label "Desideri ricevere fattura? (facoltativo)" at bounding box center [208, 228] width 165 height 11
click at [138, 228] on input "Desideri ricevere fattura? (facoltativo)" at bounding box center [132, 229] width 12 height 12
checkbox input "true"
type input "atipique di [PERSON_NAME]"
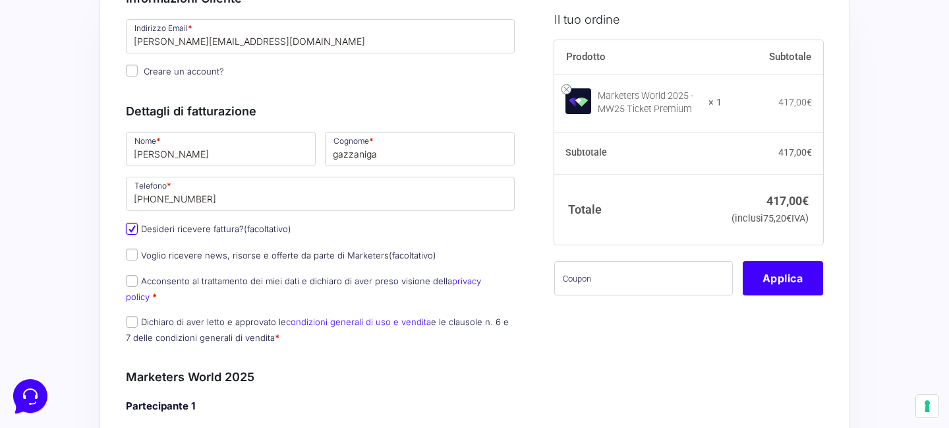
select select "IT"
type input "[GEOGRAPHIC_DATA]"
type input "turbigo"
type input "[STREET_ADDRESS]"
type input "2029"
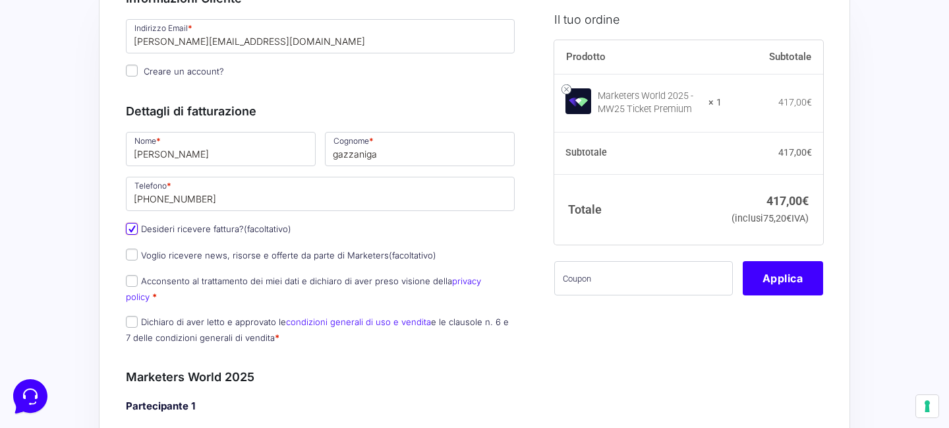
type input "[PHONE_NUMBER]"
type input "07751740965"
type input "[PERSON_NAME][EMAIL_ADDRESS][DOMAIN_NAME]"
type input "USAL8PV"
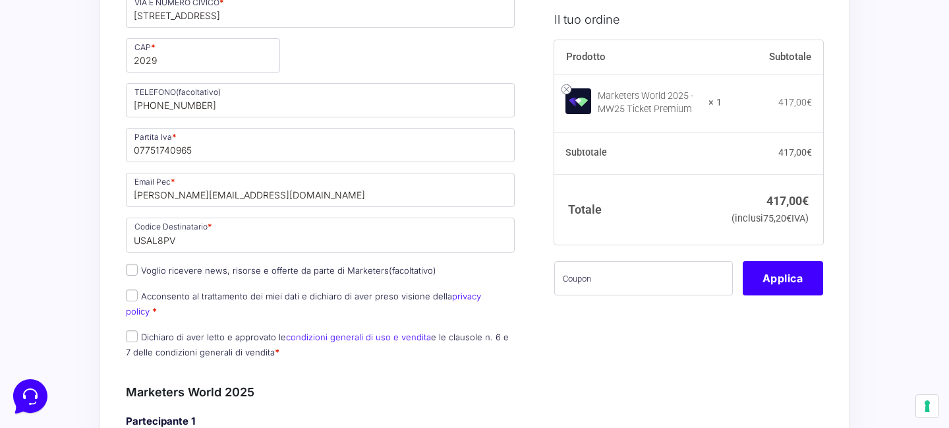
scroll to position [553, 0]
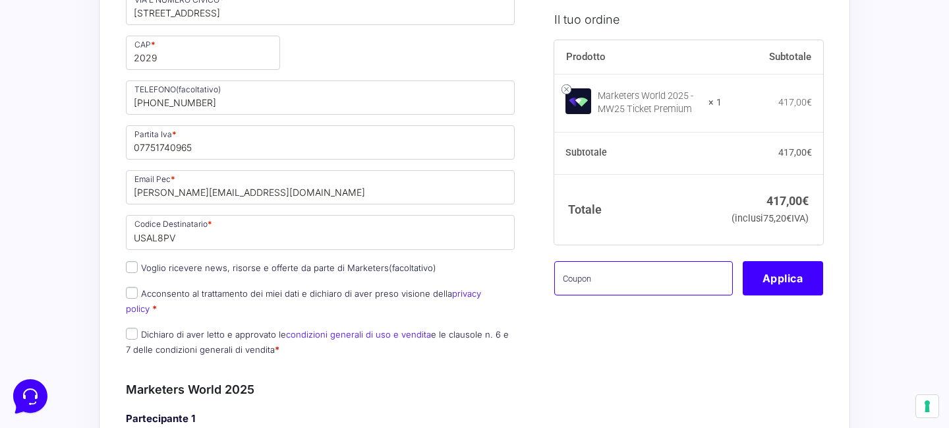
click at [605, 295] on input "text" at bounding box center [643, 278] width 179 height 34
paste input "7AA4XFV4"
type input "7AA4XFV4"
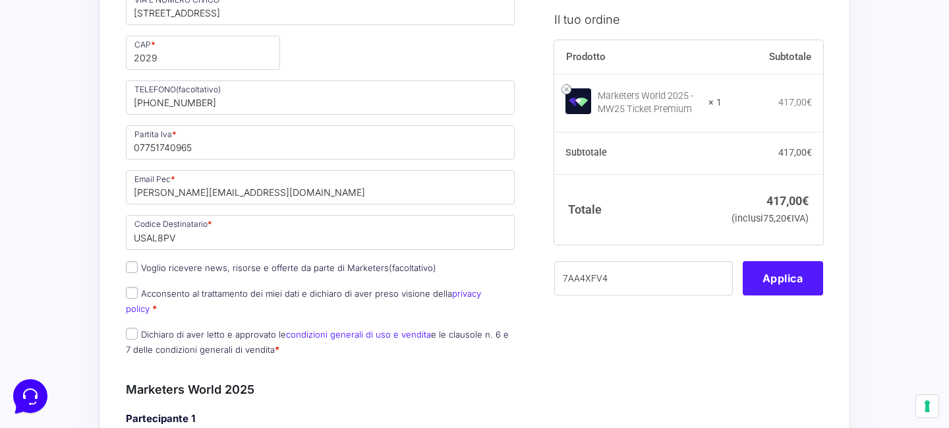
click at [799, 295] on button "Applica" at bounding box center [783, 278] width 80 height 34
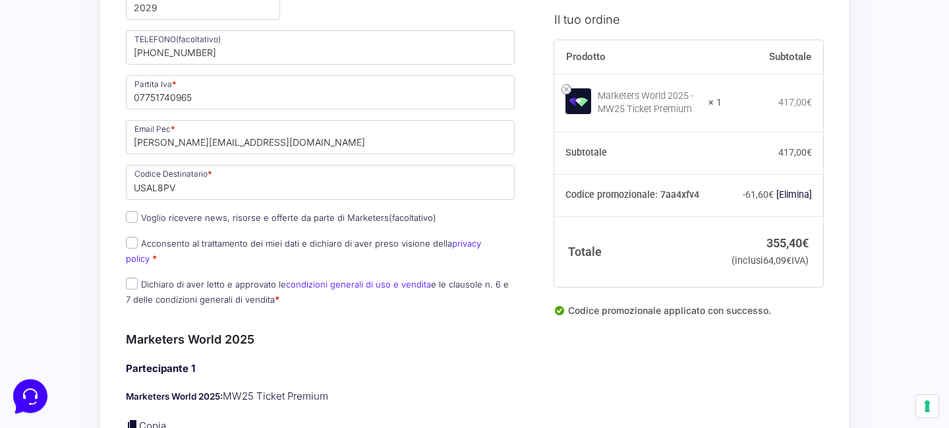
scroll to position [604, 0]
click at [128, 242] on input "Acconsento al trattamento dei miei dati e dichiaro di aver preso visione della …" at bounding box center [132, 242] width 12 height 12
checkbox input "true"
click at [130, 277] on input "Dichiaro di aver letto e approvato le condizioni generali di uso e vendita e le…" at bounding box center [132, 283] width 12 height 12
checkbox input "true"
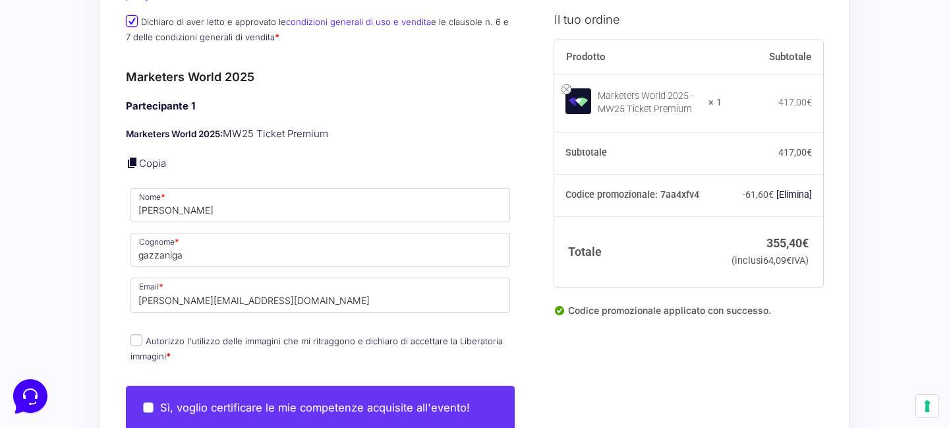
scroll to position [886, 0]
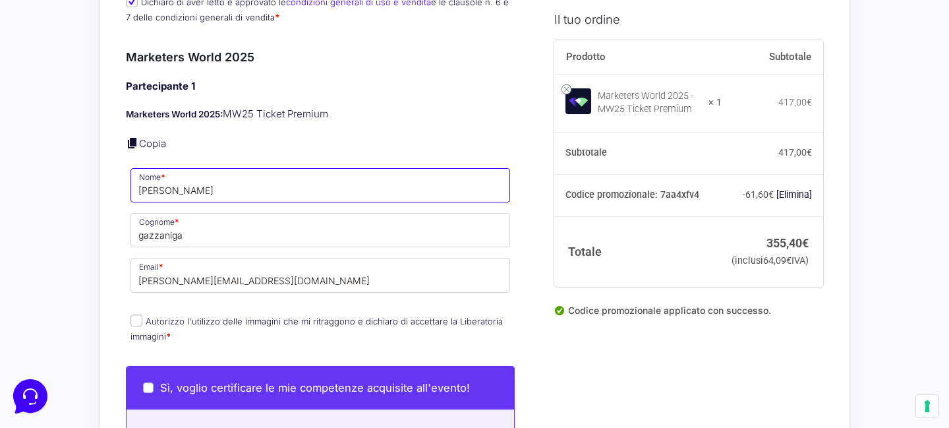
drag, startPoint x: 172, startPoint y: 179, endPoint x: 90, endPoint y: 172, distance: 82.0
click at [90, 172] on div "Acquisti Protetti Reso Gratuito Pagamenti Flessibili Riepilogo Ordine 355,40 € …" at bounding box center [474, 152] width 949 height 2076
type input "[PERSON_NAME]"
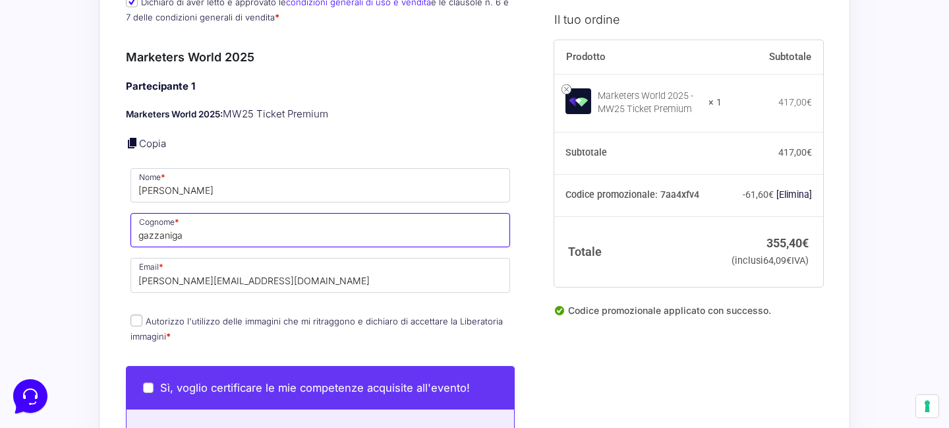
drag, startPoint x: 200, startPoint y: 223, endPoint x: 63, endPoint y: 208, distance: 137.2
click at [65, 209] on div "Acquisti Protetti Reso Gratuito Pagamenti Flessibili Riepilogo Ordine 355,40 € …" at bounding box center [474, 152] width 949 height 2076
type input "[PERSON_NAME]"
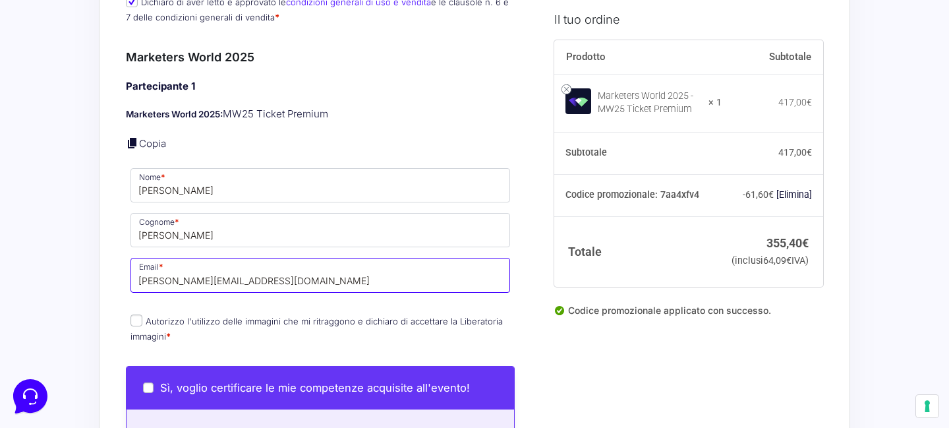
drag, startPoint x: 157, startPoint y: 266, endPoint x: 109, endPoint y: 262, distance: 48.3
click at [110, 264] on div "Riepilogo Ordine 355,40 € Prodotto Subtotale Marketers World 2025 - MW25 Ticket…" at bounding box center [474, 153] width 751 height 1938
type input "[PERSON_NAME][EMAIL_ADDRESS][DOMAIN_NAME]"
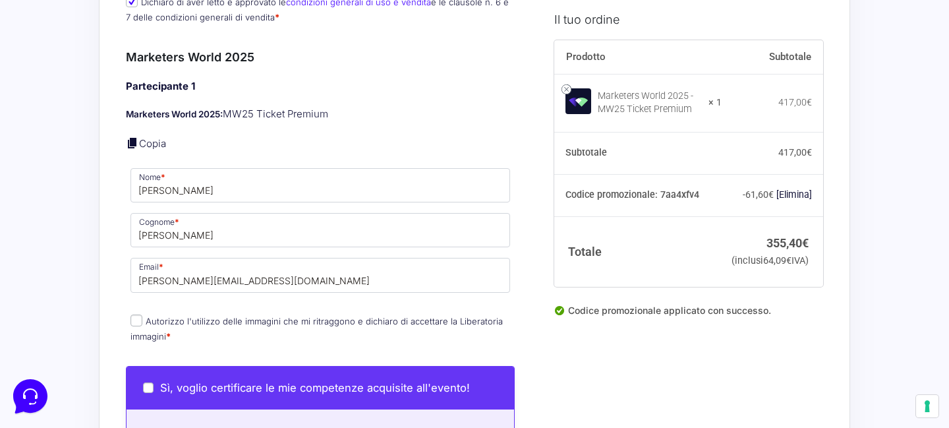
click at [135, 314] on input "Autorizzo l'utilizzo delle immagini che mi ritraggono e dichiaro di accettare l…" at bounding box center [136, 320] width 12 height 12
checkbox input "true"
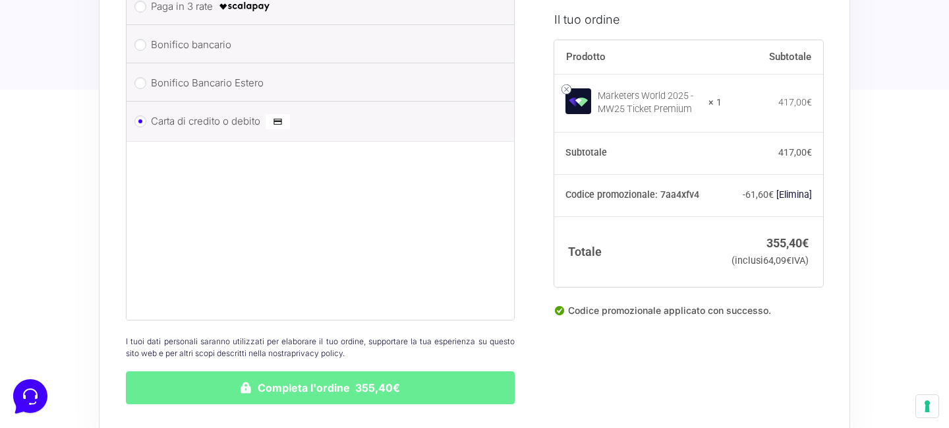
scroll to position [1570, 0]
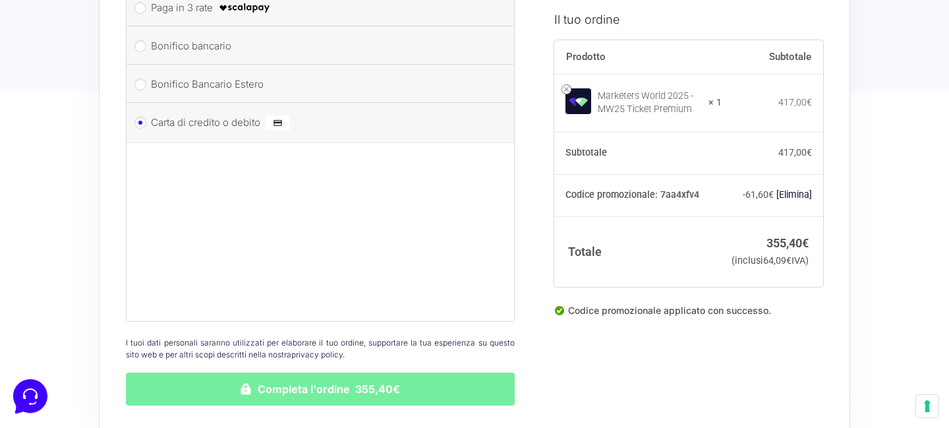
click at [389, 376] on button "Completa l'ordine 355,40€" at bounding box center [320, 388] width 389 height 33
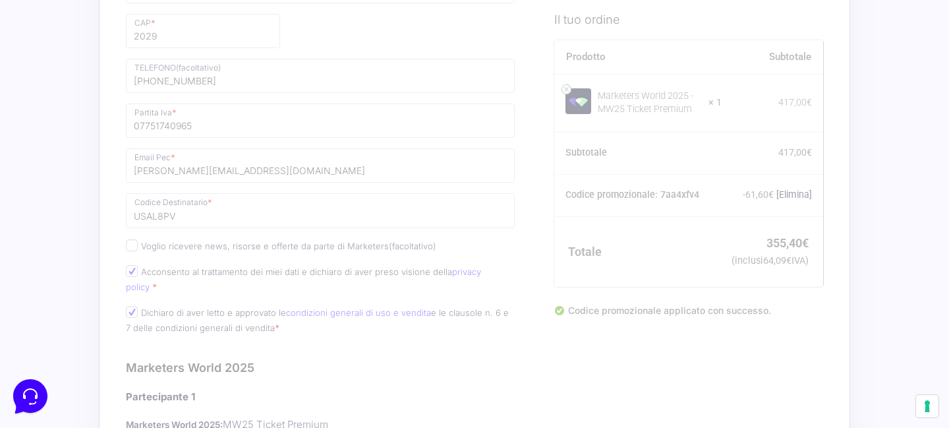
scroll to position [592, 0]
